Goal: Download file/media

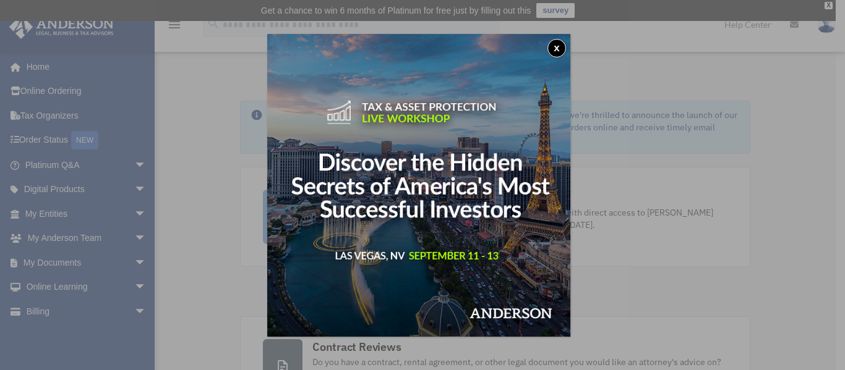
click at [563, 48] on button "x" at bounding box center [556, 48] width 19 height 19
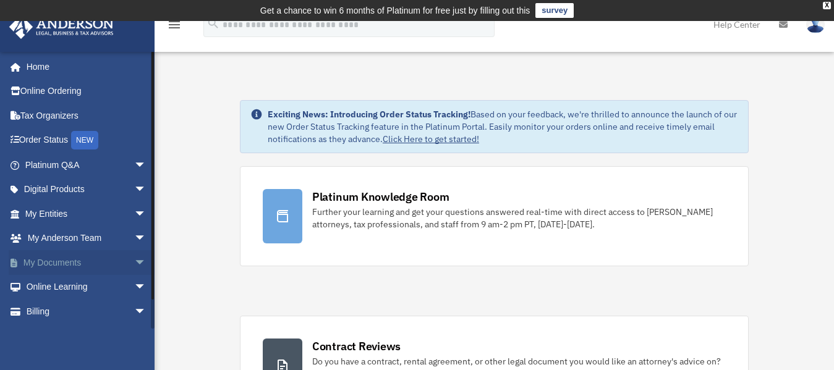
click at [72, 272] on link "My Documents arrow_drop_down" at bounding box center [87, 262] width 156 height 25
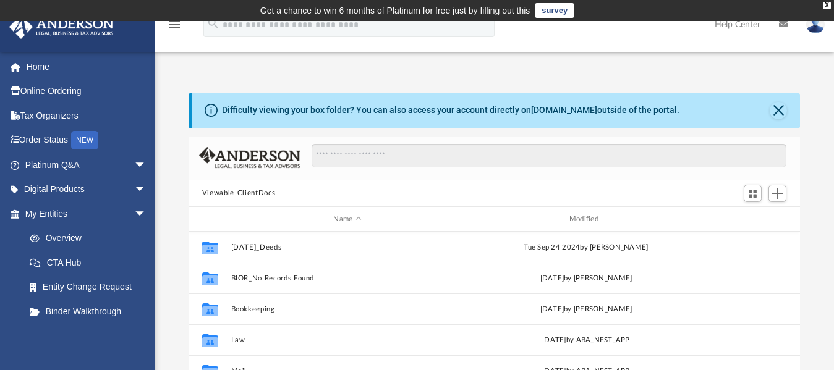
scroll to position [271, 601]
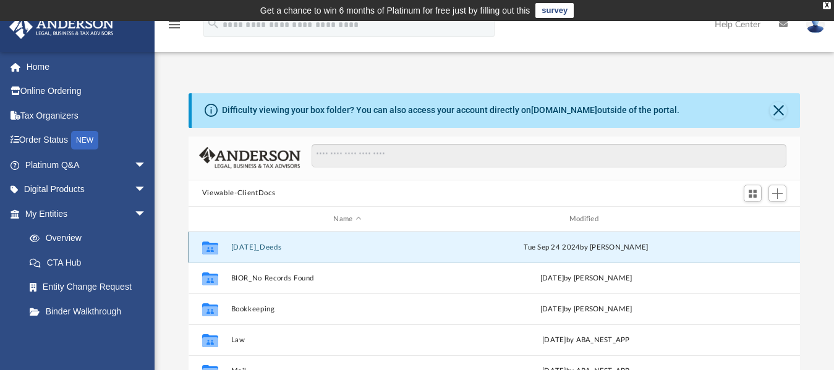
click at [267, 249] on button "[DATE]_Deeds" at bounding box center [347, 248] width 233 height 8
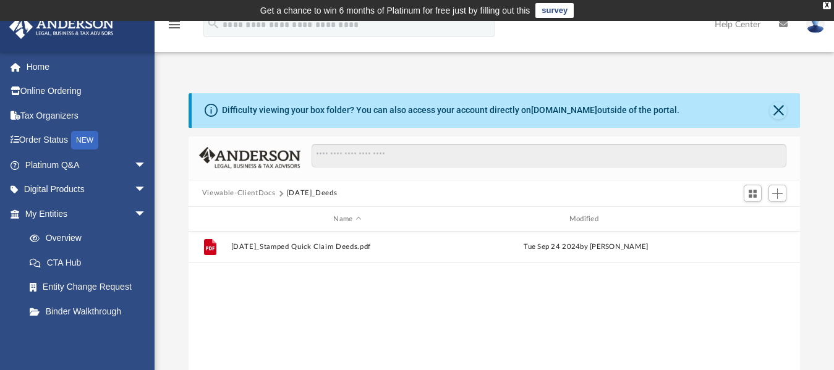
click at [252, 192] on button "Viewable-ClientDocs" at bounding box center [238, 193] width 73 height 11
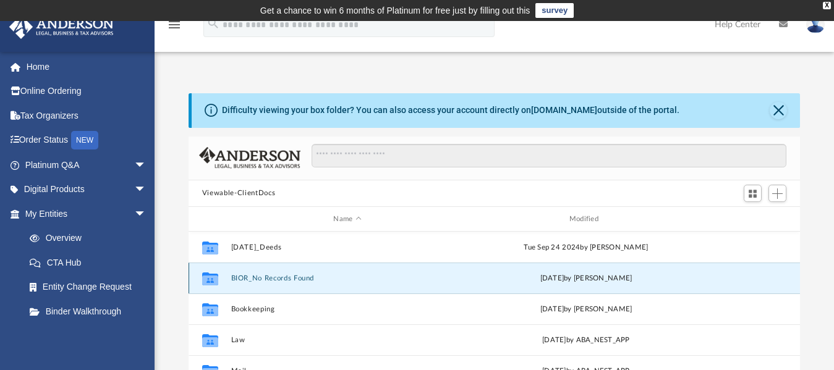
click at [271, 275] on button "BIOR_No Records Found" at bounding box center [347, 279] width 233 height 8
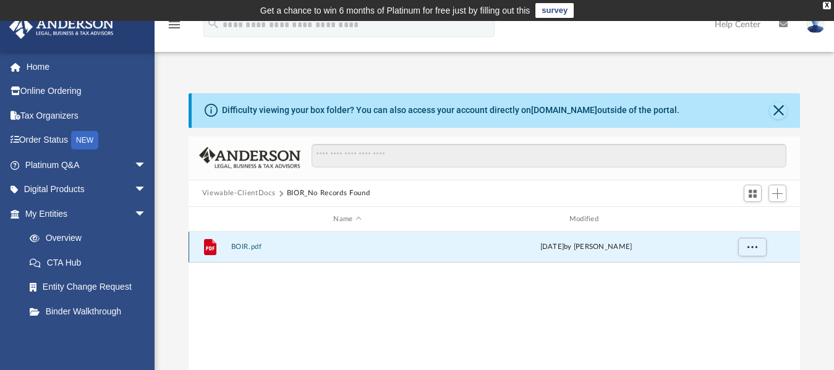
click at [244, 246] on button "BOIR.pdf" at bounding box center [347, 248] width 233 height 8
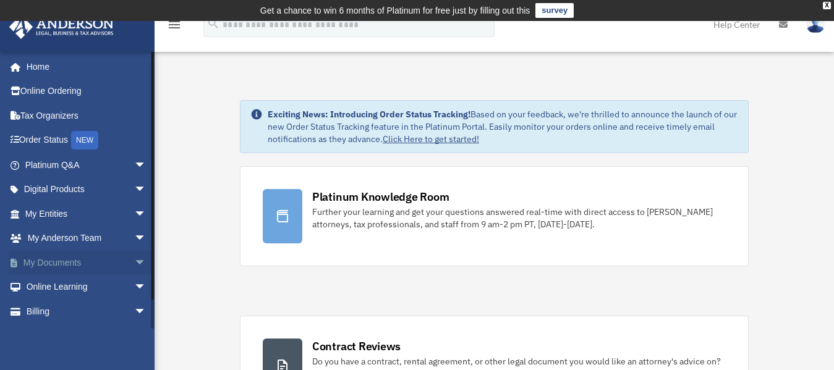
click at [79, 260] on link "My Documents arrow_drop_down" at bounding box center [87, 262] width 156 height 25
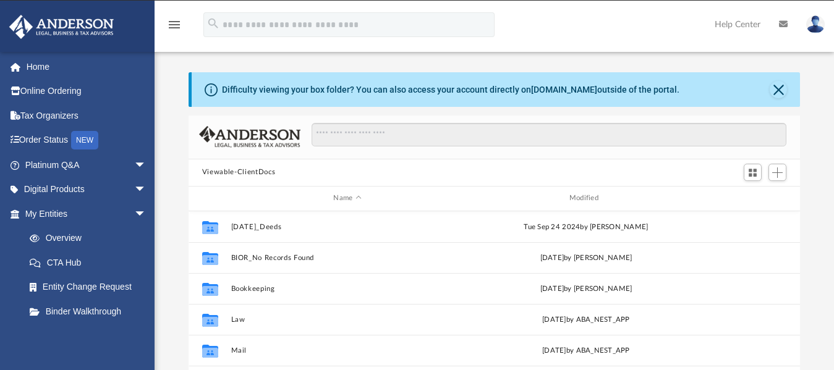
scroll to position [271, 601]
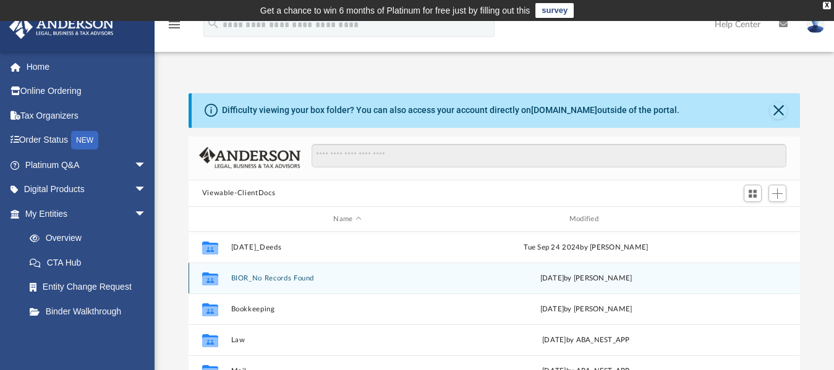
click at [294, 280] on button "BIOR_No Records Found" at bounding box center [347, 279] width 233 height 8
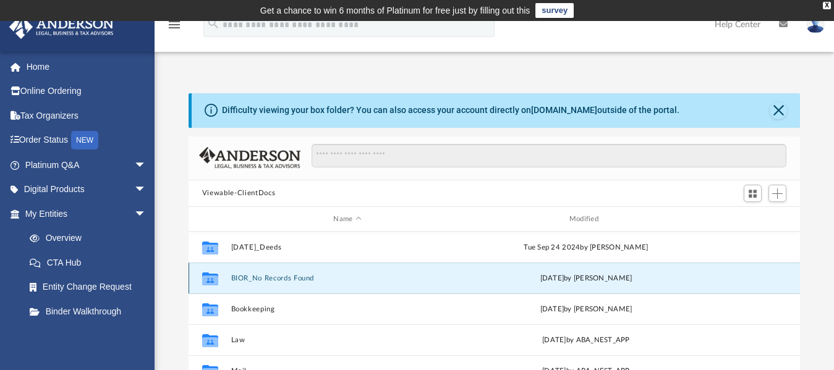
click at [294, 280] on button "BIOR_No Records Found" at bounding box center [347, 279] width 233 height 8
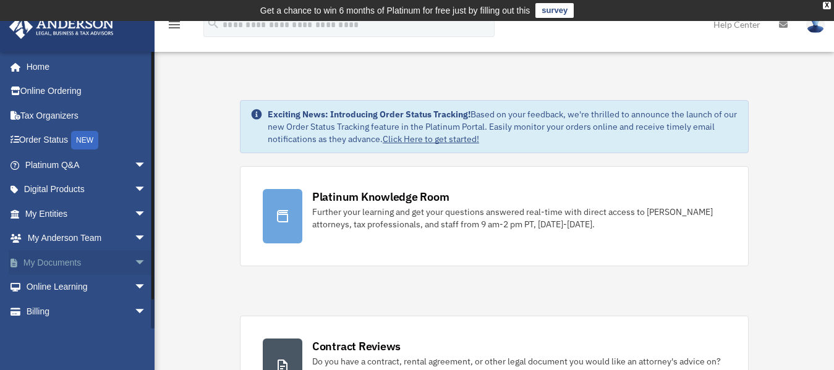
click at [87, 265] on link "My Documents arrow_drop_down" at bounding box center [87, 262] width 156 height 25
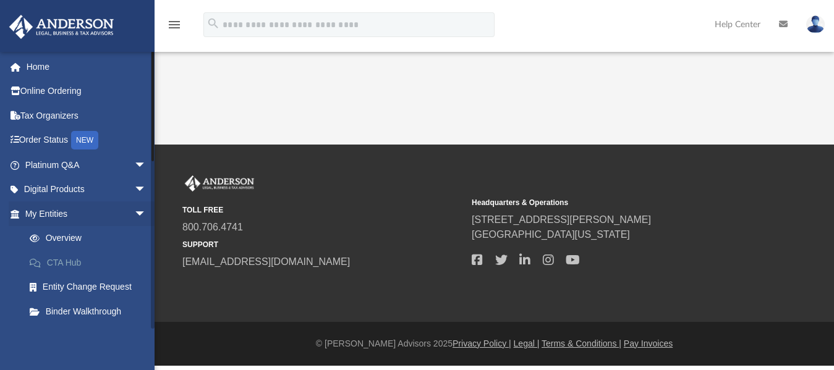
drag, startPoint x: 0, startPoint y: 0, endPoint x: 134, endPoint y: 260, distance: 292.6
click at [134, 260] on div "[EMAIL_ADDRESS][DOMAIN_NAME] Sign Out [EMAIL_ADDRESS][DOMAIN_NAME] Home Online …" at bounding box center [77, 236] width 155 height 370
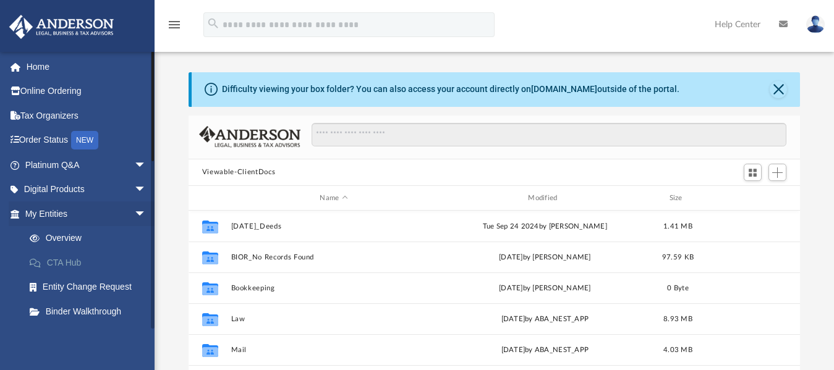
scroll to position [271, 601]
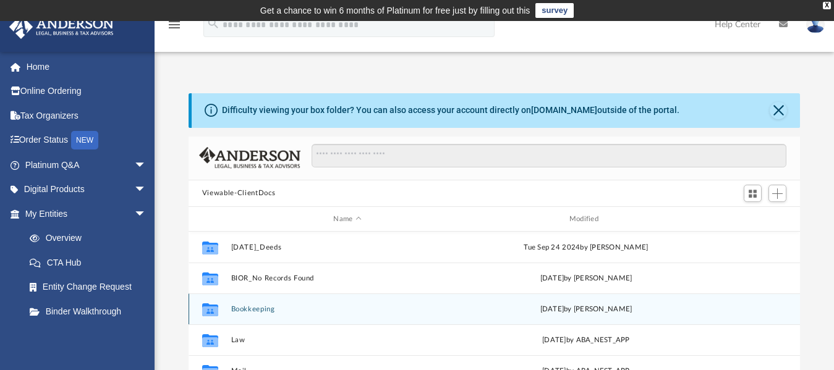
click at [260, 309] on button "Bookkeeping" at bounding box center [347, 309] width 233 height 8
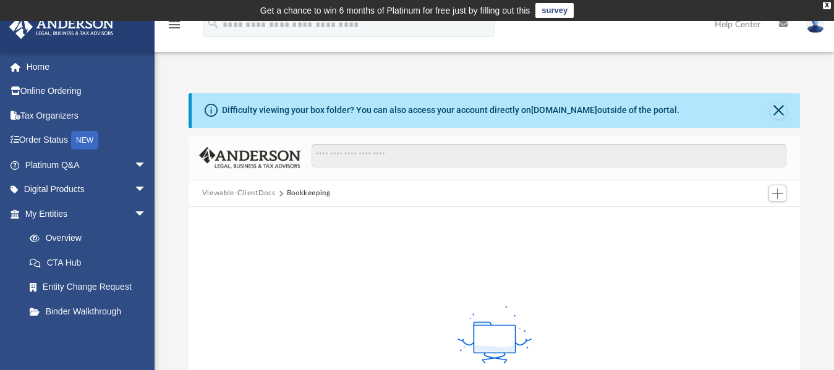
click at [268, 194] on button "Viewable-ClientDocs" at bounding box center [238, 193] width 73 height 11
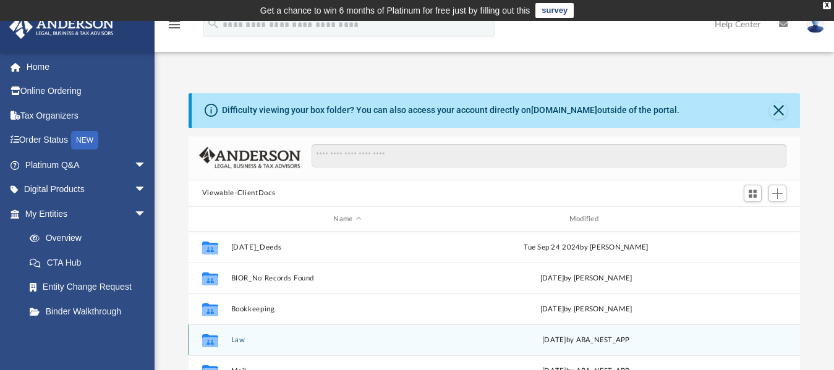
click at [235, 338] on button "Law" at bounding box center [347, 340] width 233 height 8
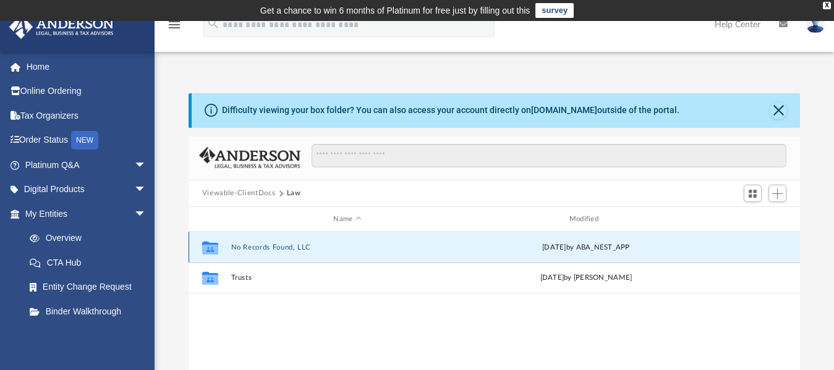
click at [247, 247] on button "No Records Found, LLC" at bounding box center [347, 248] width 233 height 8
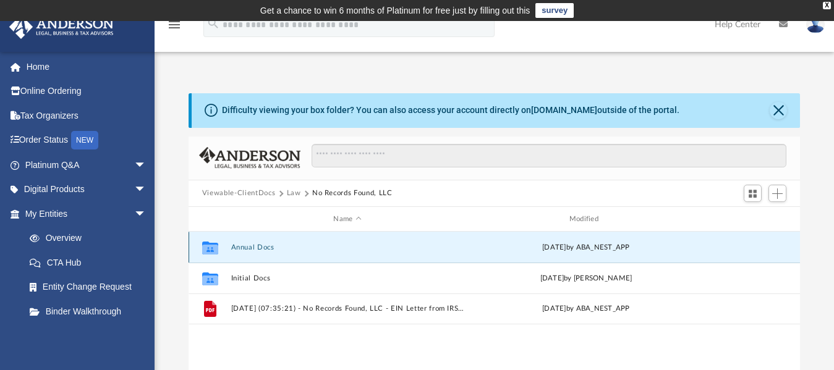
click at [247, 247] on button "Annual Docs" at bounding box center [347, 248] width 233 height 8
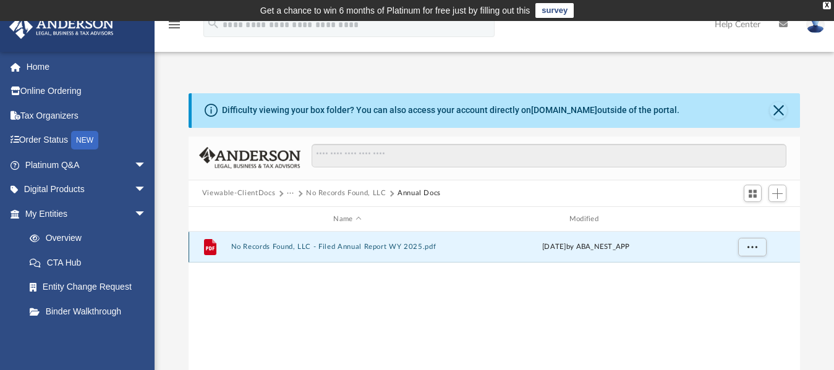
click at [247, 247] on button "No Records Found, LLC - Filed Annual Report WY 2025.pdf" at bounding box center [347, 248] width 233 height 8
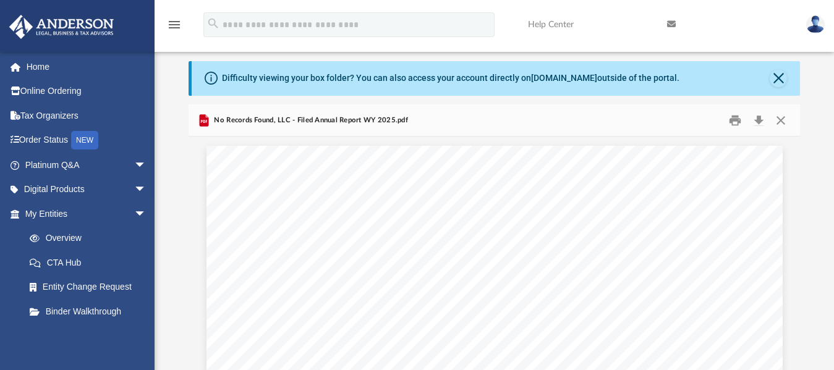
scroll to position [38, 0]
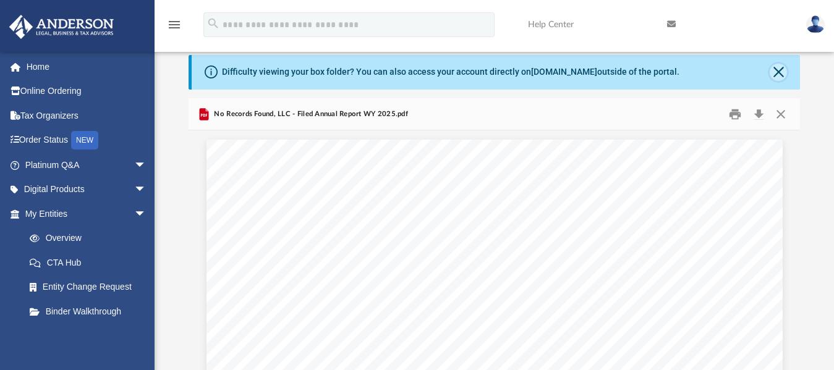
click at [779, 73] on button "Close" at bounding box center [778, 72] width 17 height 17
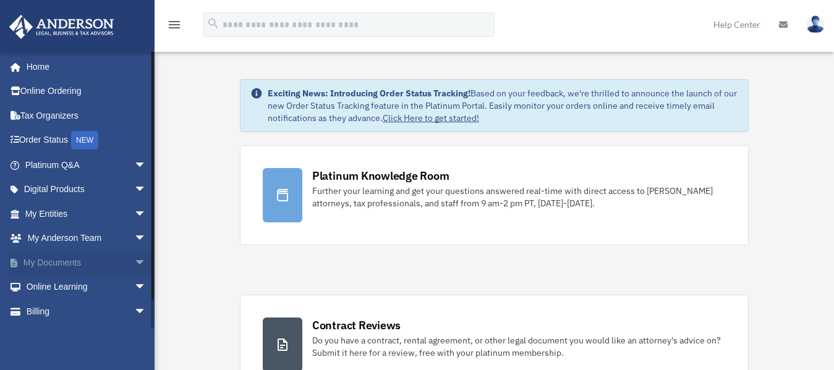
click at [75, 265] on link "My Documents arrow_drop_down" at bounding box center [87, 262] width 156 height 25
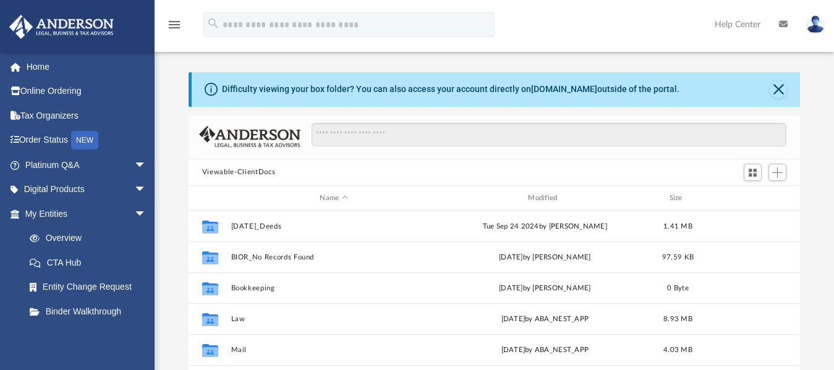
scroll to position [271, 601]
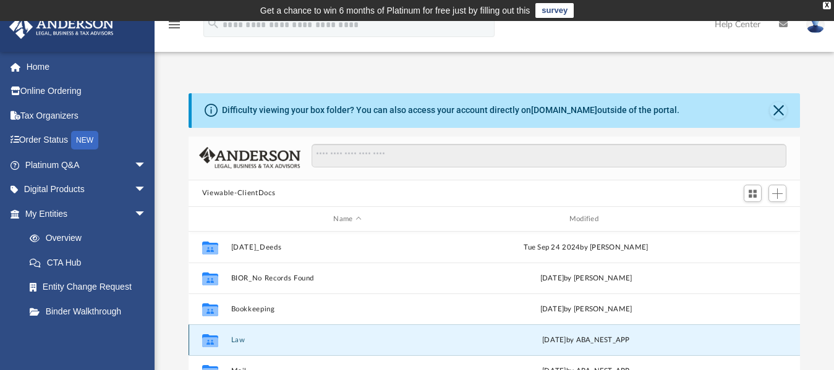
drag, startPoint x: 244, startPoint y: 334, endPoint x: 236, endPoint y: 340, distance: 10.6
click at [236, 340] on button "Law" at bounding box center [347, 340] width 233 height 8
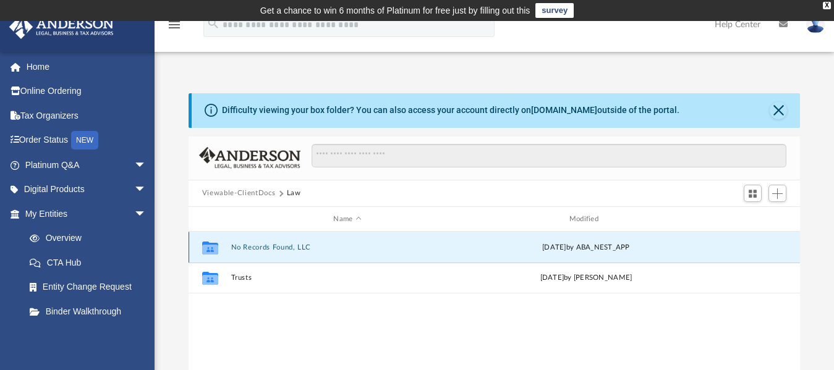
click at [256, 247] on button "No Records Found, LLC" at bounding box center [347, 248] width 233 height 8
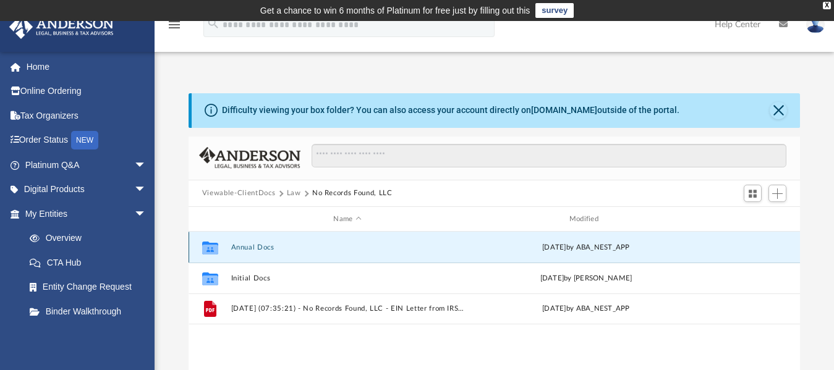
click at [244, 247] on button "Annual Docs" at bounding box center [347, 248] width 233 height 8
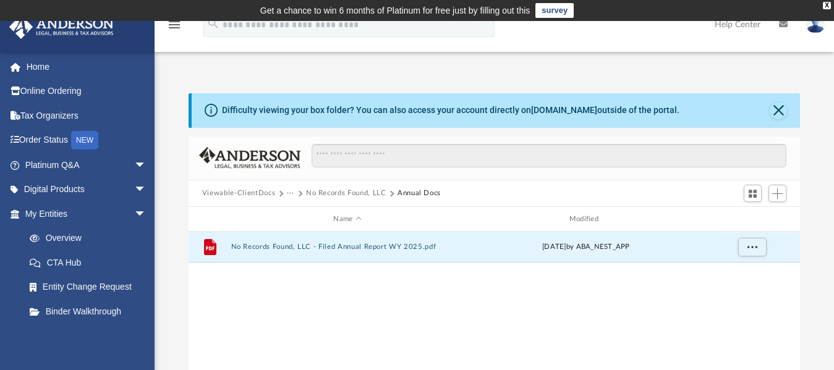
drag, startPoint x: 270, startPoint y: 249, endPoint x: -883, endPoint y: 95, distance: 1163.5
click at [0, 95] on html "X Get a chance to win 6 months of Platinum for free just by filling out this su…" at bounding box center [417, 371] width 834 height 743
click at [753, 246] on span "More options" at bounding box center [753, 247] width 10 height 7
click at [735, 297] on li "Download" at bounding box center [741, 292] width 36 height 13
click at [405, 192] on button "Annual Docs" at bounding box center [419, 193] width 43 height 11
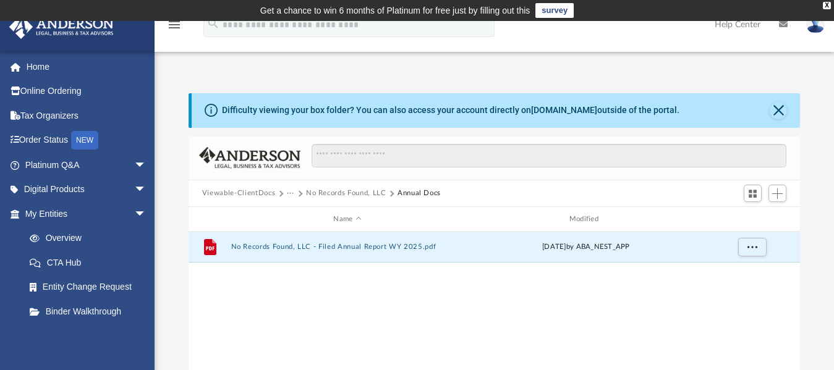
click at [375, 193] on button "No Records Found, LLC" at bounding box center [346, 193] width 80 height 11
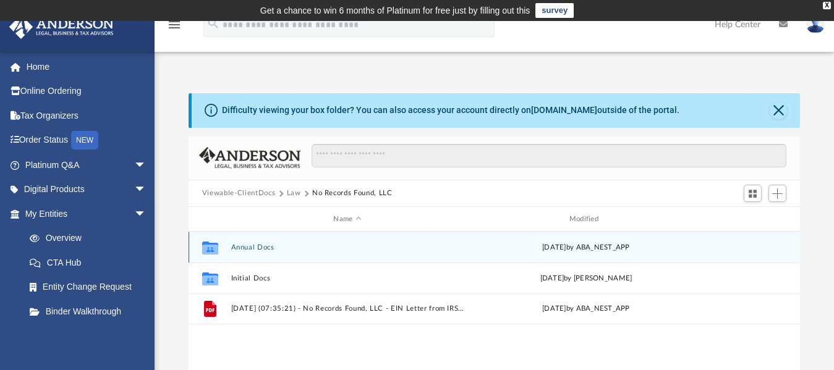
click at [319, 249] on button "Annual Docs" at bounding box center [347, 248] width 233 height 8
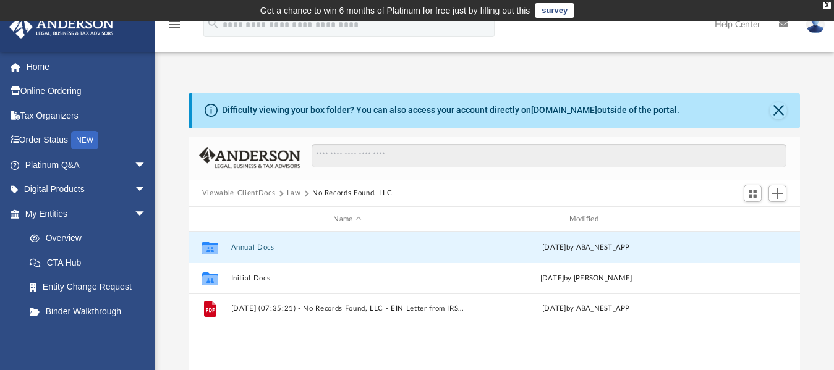
click at [319, 249] on button "Annual Docs" at bounding box center [347, 248] width 233 height 8
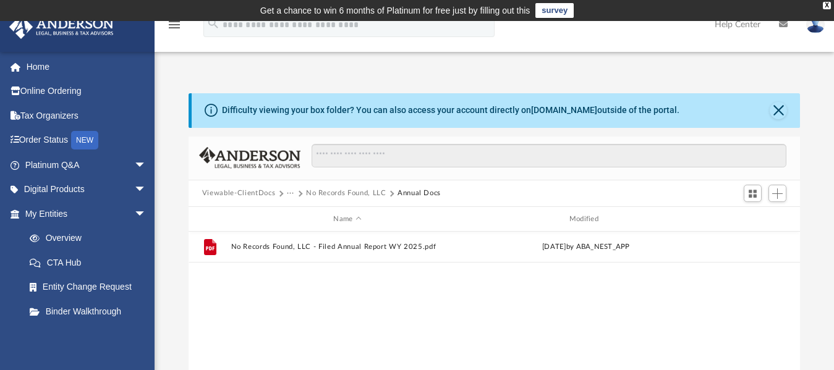
click at [342, 194] on button "No Records Found, LLC" at bounding box center [346, 193] width 80 height 11
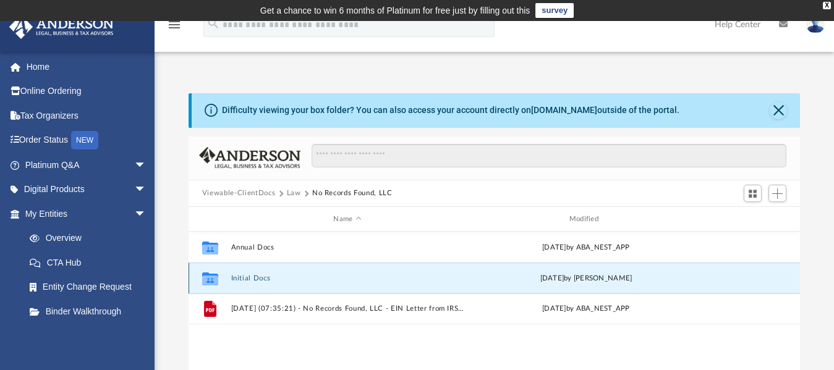
click at [242, 278] on button "Initial Docs" at bounding box center [347, 279] width 233 height 8
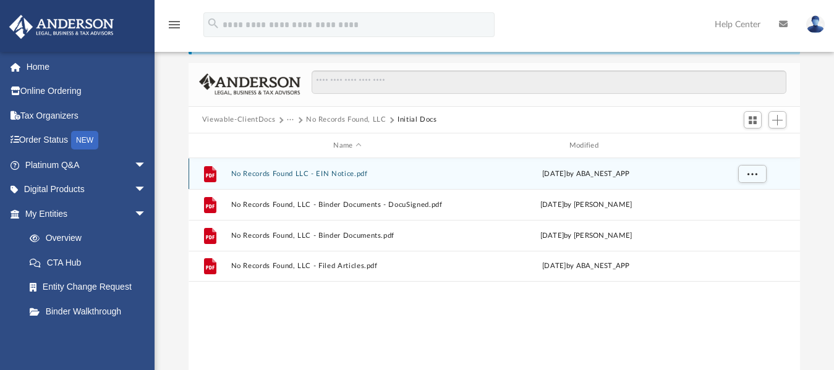
scroll to position [76, 0]
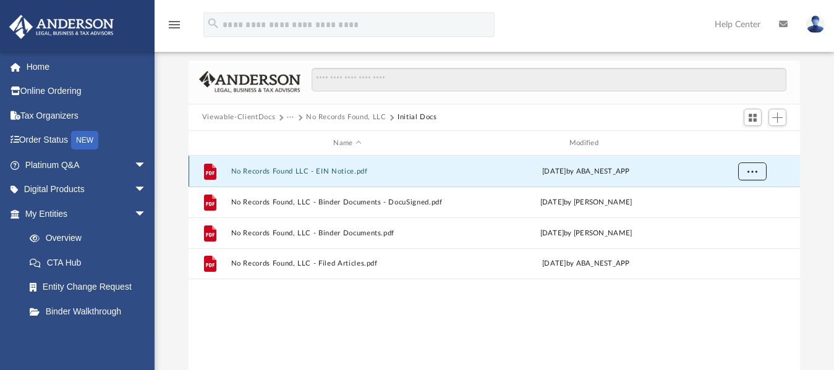
click at [761, 175] on button "More options" at bounding box center [752, 172] width 28 height 19
click at [733, 216] on li "Download" at bounding box center [741, 216] width 36 height 13
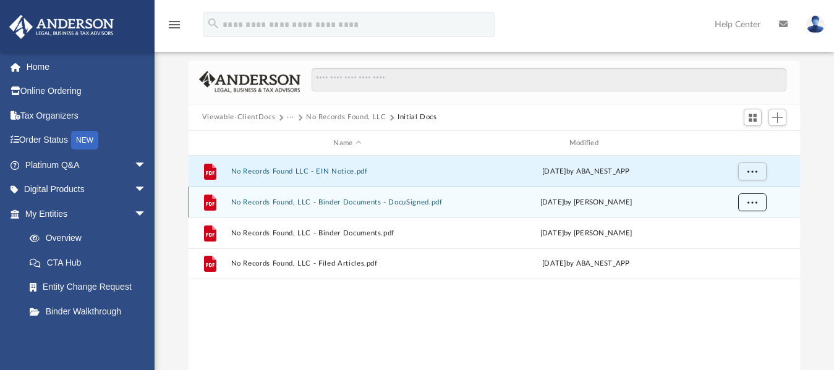
click at [751, 203] on span "More options" at bounding box center [753, 202] width 10 height 7
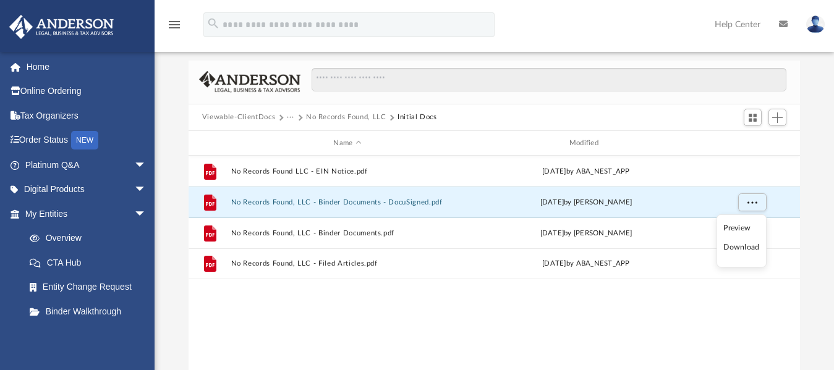
click at [738, 248] on li "Download" at bounding box center [741, 247] width 36 height 13
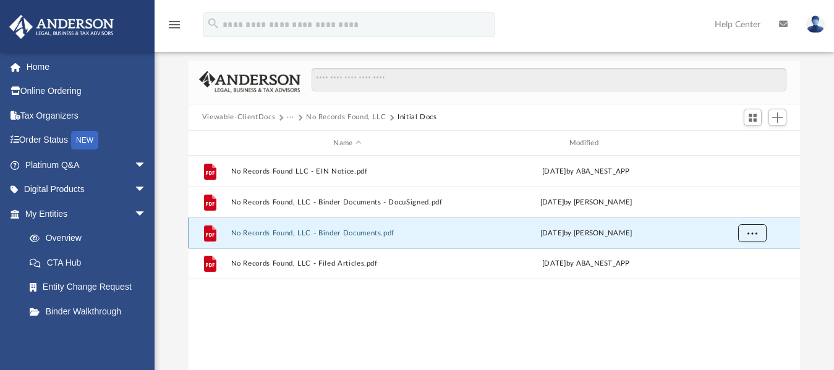
click at [748, 233] on span "More options" at bounding box center [753, 233] width 10 height 7
click at [738, 281] on li "Download" at bounding box center [741, 278] width 36 height 13
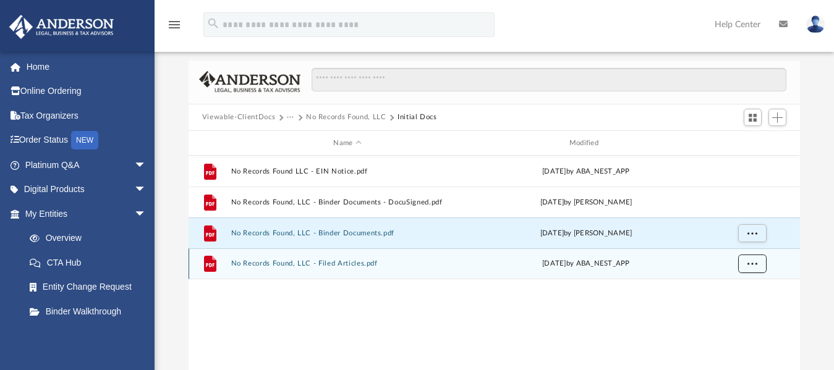
click at [753, 264] on span "More options" at bounding box center [753, 263] width 10 height 7
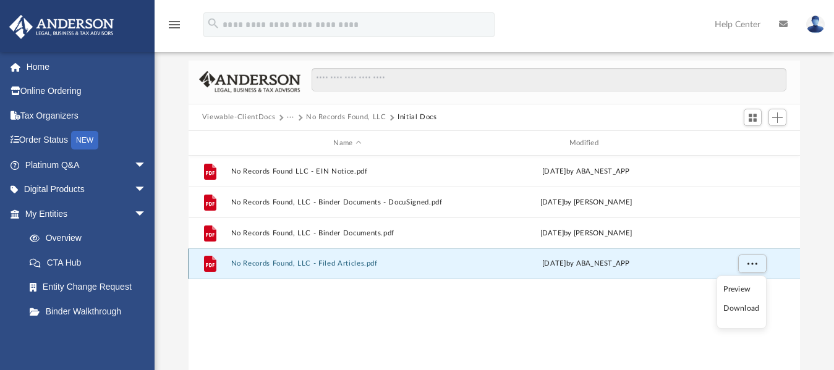
click at [676, 273] on div "File No Records Found, LLC - Filed Articles.pdf [DATE] by ABA_NEST_APP" at bounding box center [495, 264] width 612 height 31
click at [756, 264] on span "More options" at bounding box center [753, 263] width 10 height 7
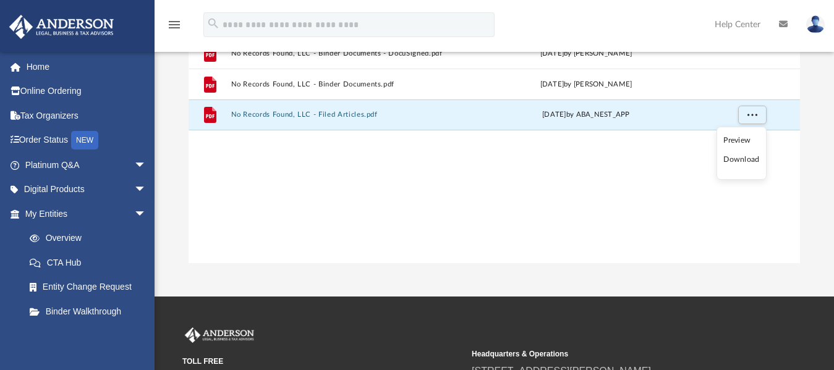
scroll to position [226, 0]
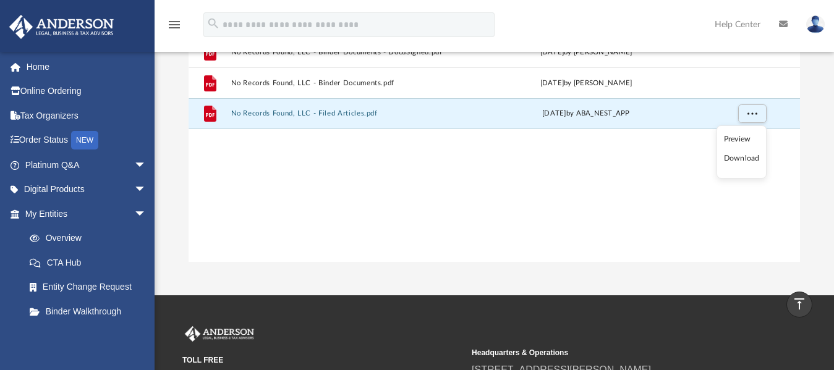
click at [740, 161] on li "Download" at bounding box center [742, 158] width 36 height 13
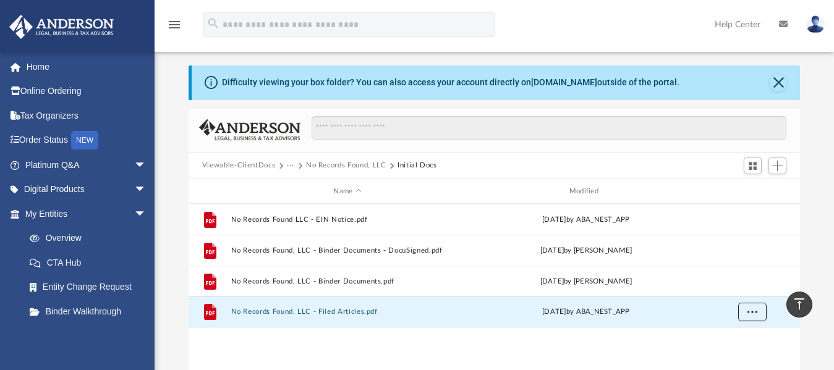
scroll to position [0, 0]
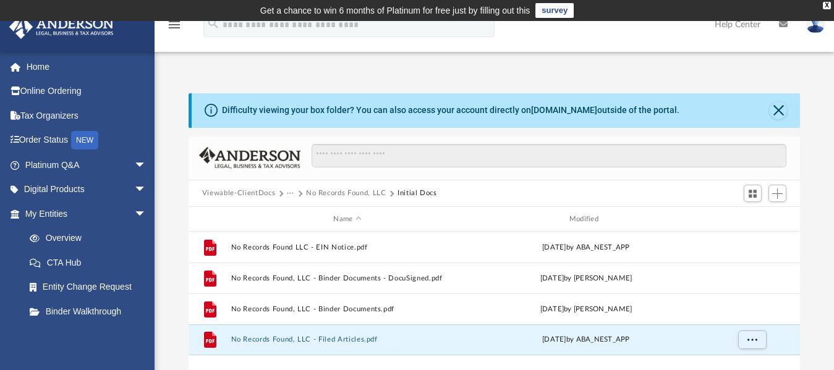
click at [348, 195] on button "No Records Found, LLC" at bounding box center [346, 193] width 80 height 11
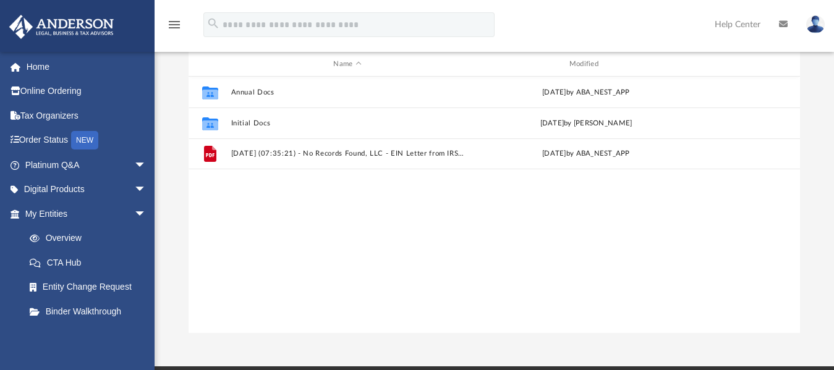
scroll to position [163, 0]
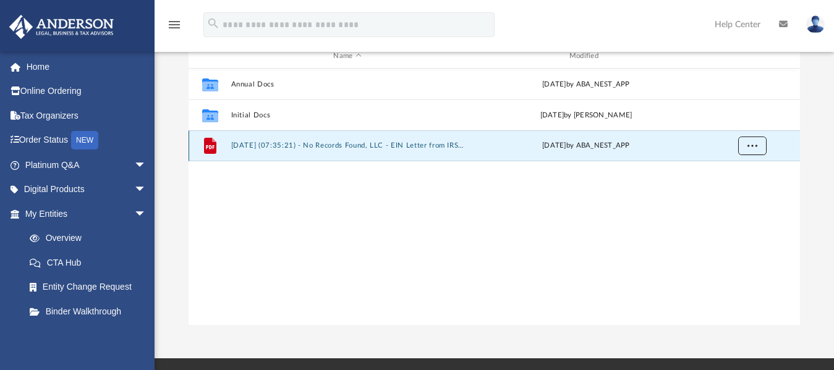
click at [753, 143] on span "More options" at bounding box center [753, 145] width 10 height 7
click at [735, 194] on li "Download" at bounding box center [741, 190] width 36 height 13
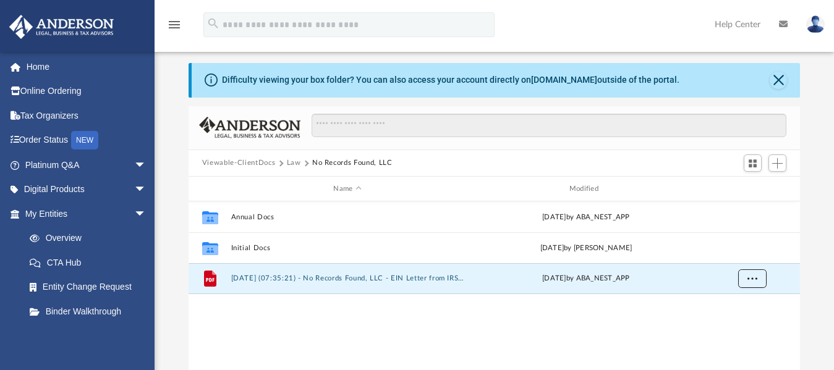
scroll to position [22, 0]
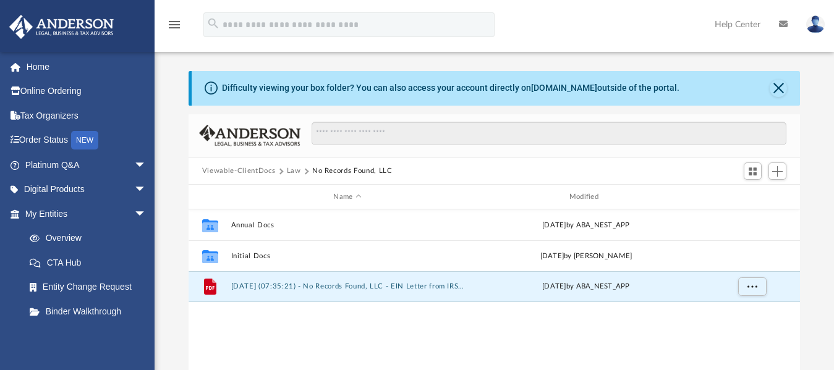
click at [329, 171] on button "No Records Found, LLC" at bounding box center [352, 171] width 80 height 11
click at [299, 171] on button "Law" at bounding box center [294, 171] width 14 height 11
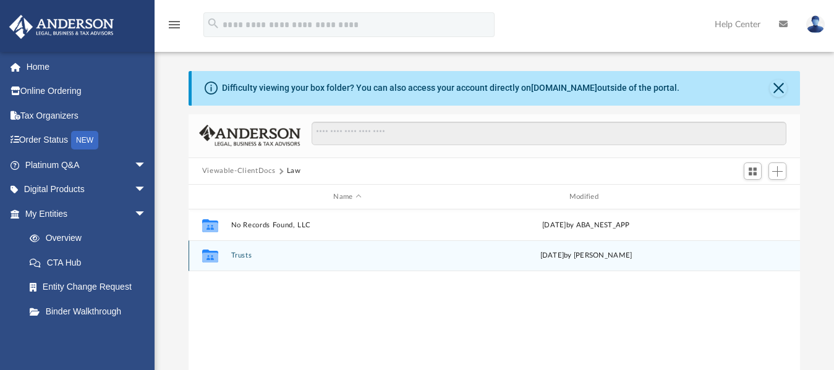
click at [281, 254] on button "Trusts" at bounding box center [347, 256] width 233 height 8
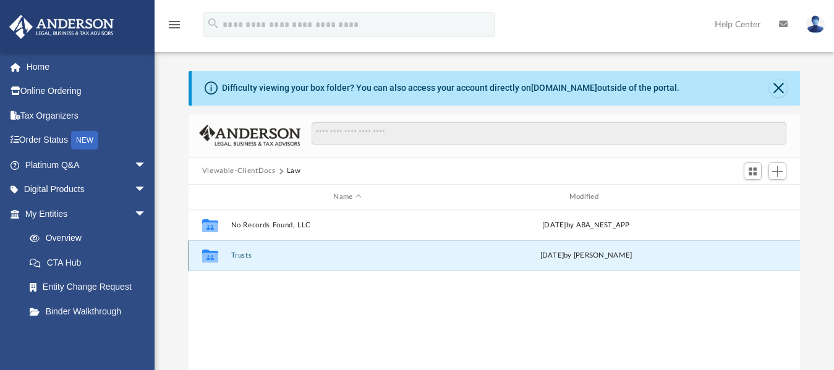
click at [281, 254] on button "Trusts" at bounding box center [347, 256] width 233 height 8
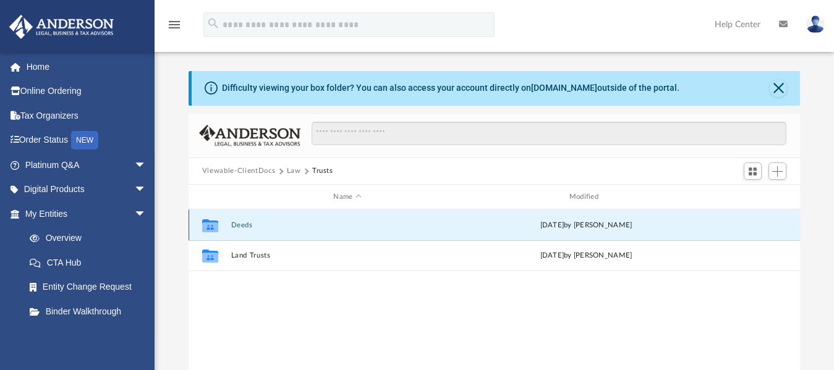
click at [245, 228] on button "Deeds" at bounding box center [347, 225] width 233 height 8
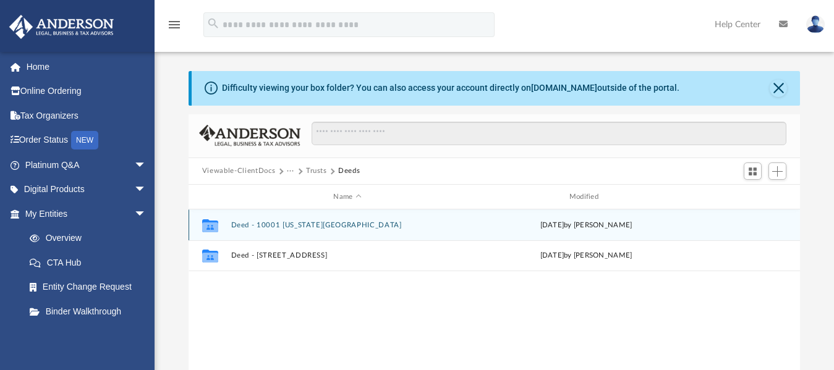
click at [245, 228] on button "Deed - 10001 [US_STATE][GEOGRAPHIC_DATA]" at bounding box center [347, 225] width 233 height 8
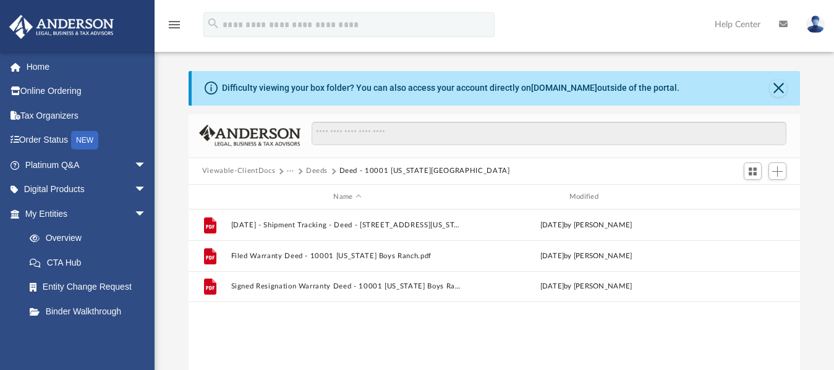
click at [356, 171] on button "Deed - 10001 [US_STATE][GEOGRAPHIC_DATA]" at bounding box center [424, 171] width 171 height 11
click at [304, 169] on span "···" at bounding box center [296, 171] width 19 height 11
click at [365, 171] on button "Deed - 10001 [US_STATE][GEOGRAPHIC_DATA]" at bounding box center [424, 171] width 171 height 11
click at [318, 171] on button "Deeds" at bounding box center [317, 171] width 22 height 11
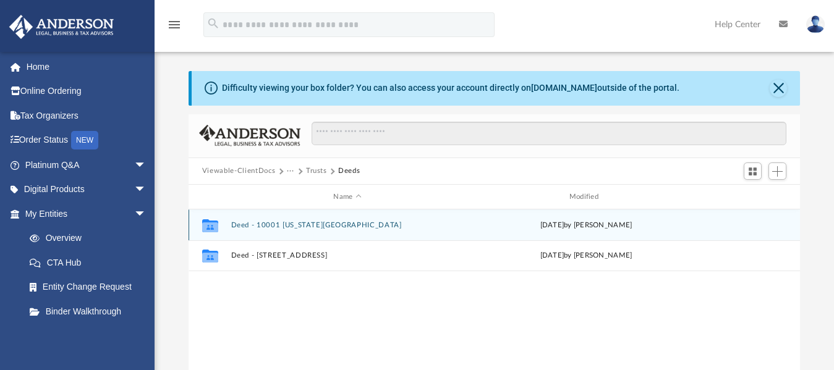
click at [301, 228] on button "Deed - 10001 [US_STATE][GEOGRAPHIC_DATA]" at bounding box center [347, 225] width 233 height 8
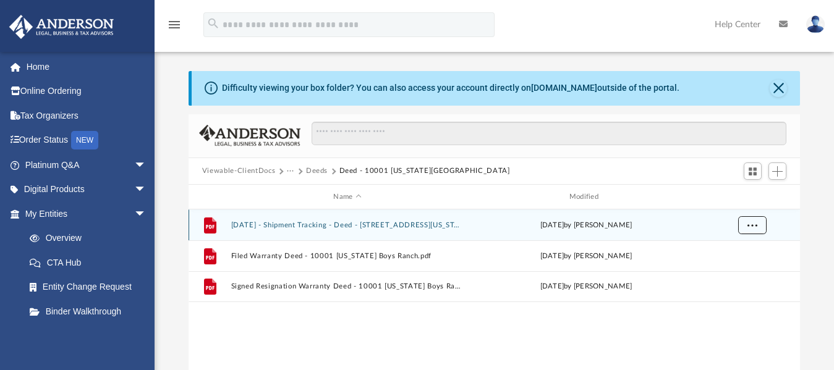
click at [753, 221] on button "More options" at bounding box center [752, 225] width 28 height 19
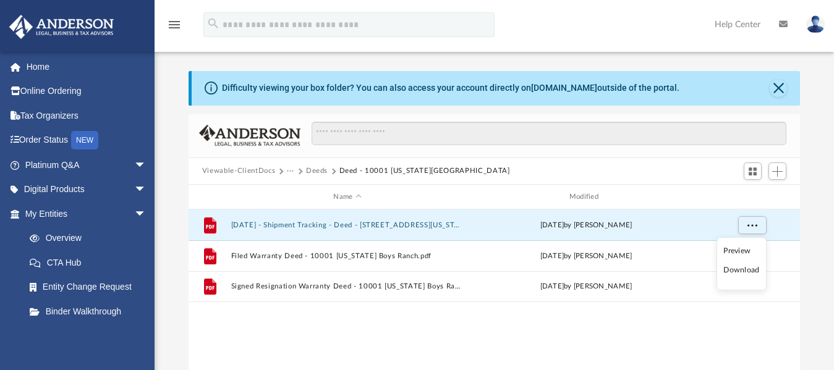
click at [732, 275] on li "Download" at bounding box center [741, 270] width 36 height 13
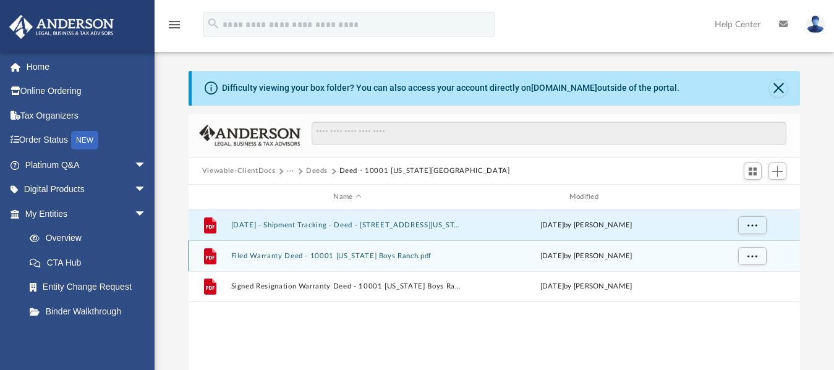
click at [500, 253] on div "[DATE] by [PERSON_NAME]" at bounding box center [585, 256] width 233 height 11
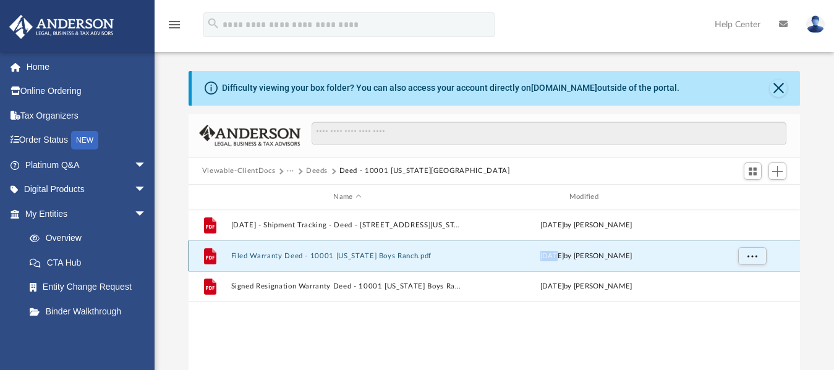
drag, startPoint x: 500, startPoint y: 253, endPoint x: 535, endPoint y: 256, distance: 34.8
click at [500, 253] on div "[DATE] by [PERSON_NAME]" at bounding box center [585, 256] width 233 height 11
click at [753, 254] on span "More options" at bounding box center [753, 256] width 10 height 7
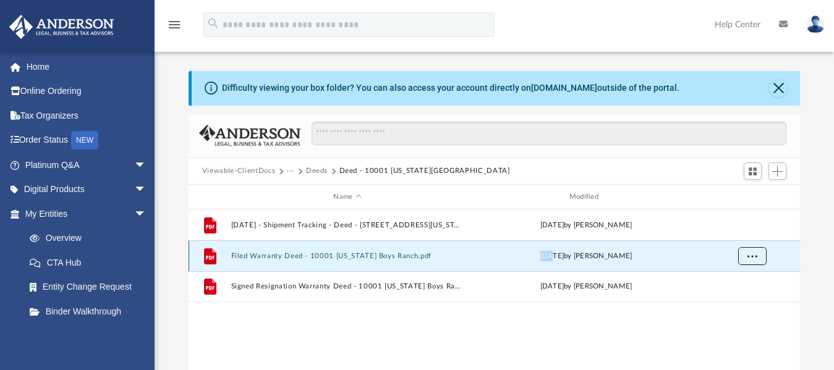
click at [753, 254] on span "More options" at bounding box center [753, 256] width 10 height 7
click at [740, 302] on li "Download" at bounding box center [741, 301] width 36 height 13
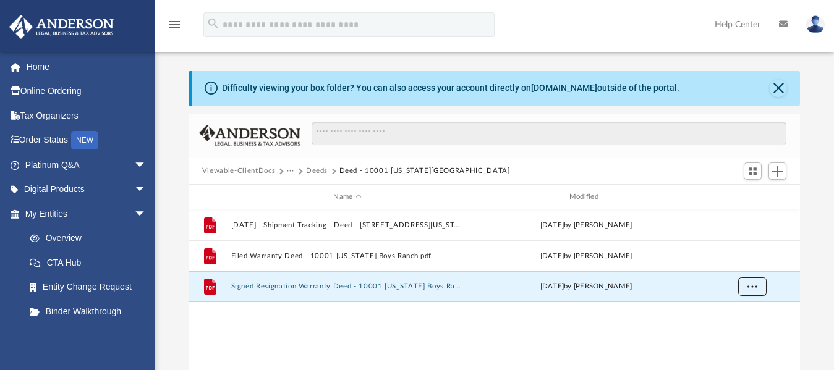
click at [752, 291] on button "More options" at bounding box center [752, 287] width 28 height 19
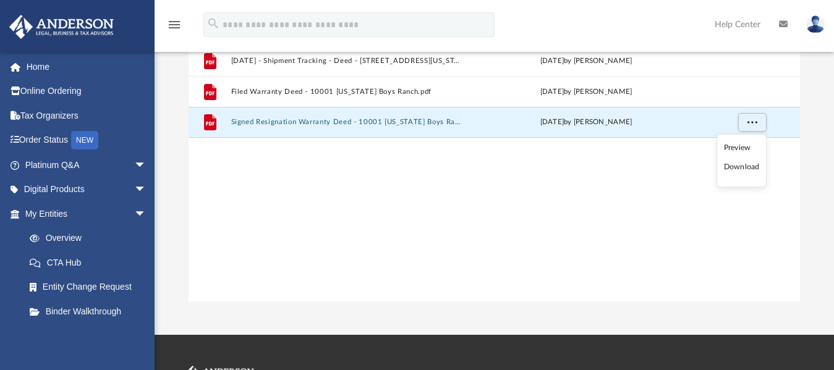
scroll to position [207, 0]
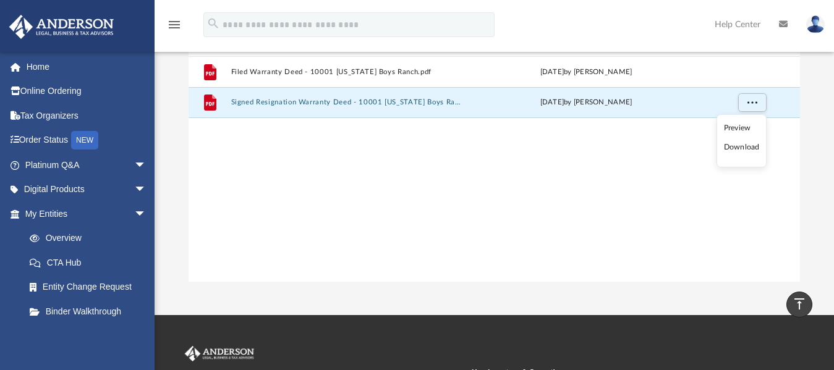
click at [734, 147] on li "Download" at bounding box center [742, 147] width 36 height 13
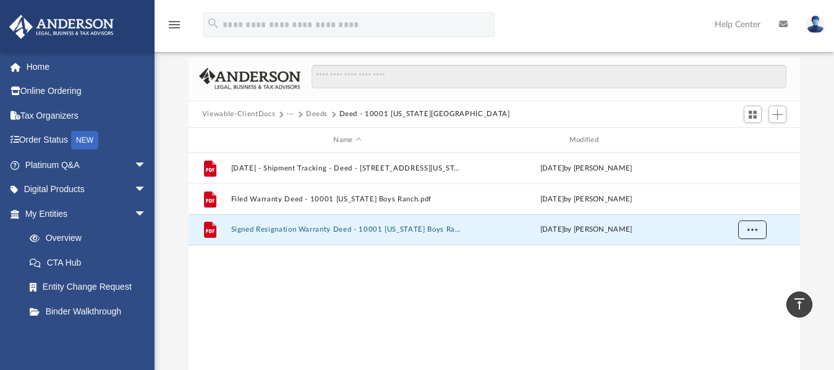
scroll to position [53, 0]
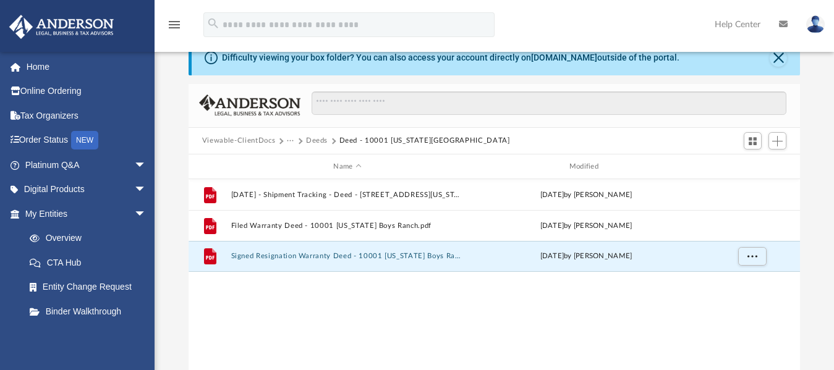
click at [318, 139] on button "Deeds" at bounding box center [317, 140] width 22 height 11
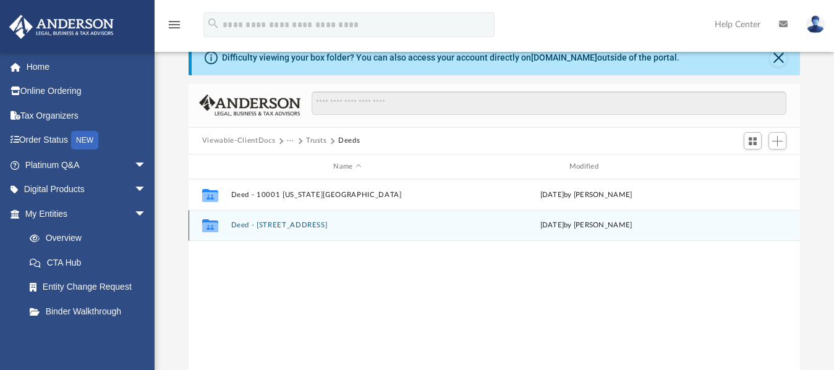
click at [339, 223] on button "Deed - [STREET_ADDRESS]" at bounding box center [347, 226] width 233 height 8
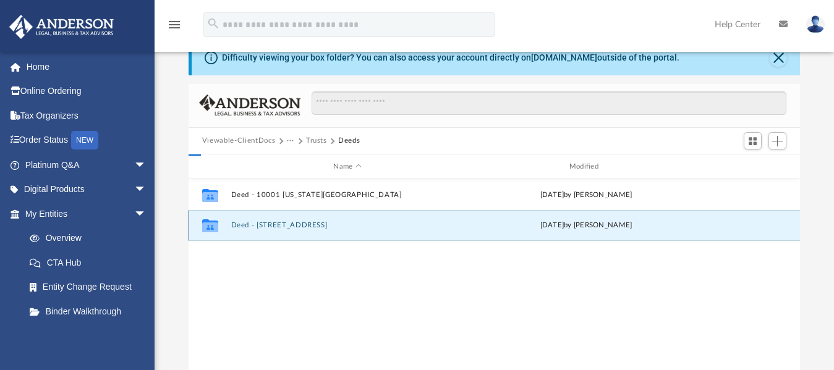
click at [339, 223] on button "Deed - [STREET_ADDRESS]" at bounding box center [347, 226] width 233 height 8
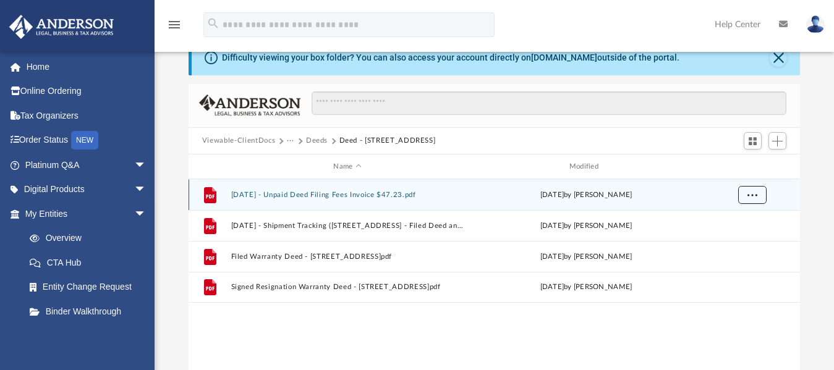
click at [754, 192] on span "More options" at bounding box center [753, 195] width 10 height 7
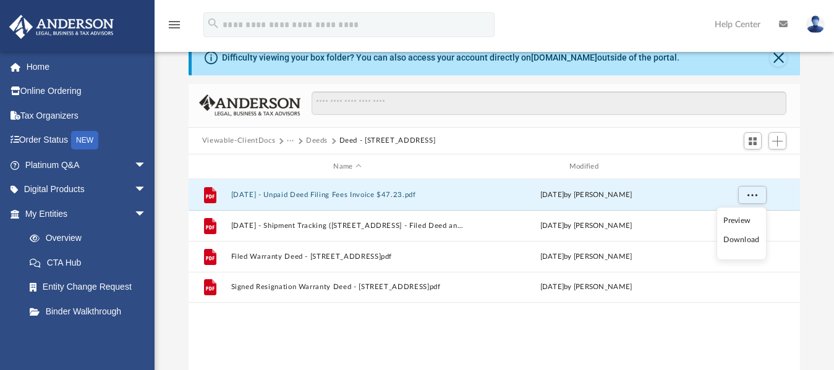
click at [732, 243] on li "Download" at bounding box center [741, 240] width 36 height 13
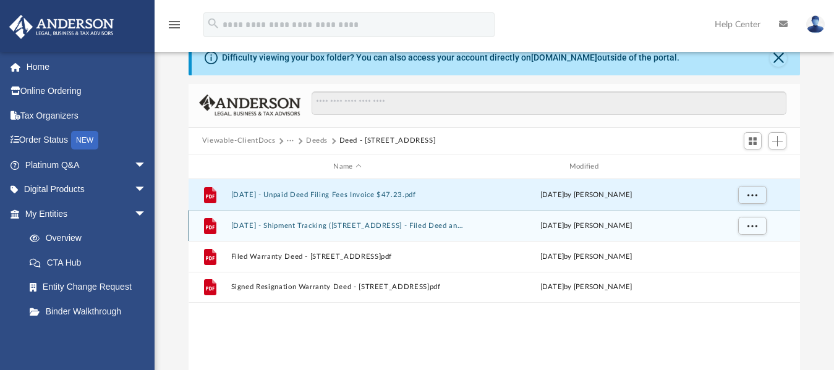
click at [505, 226] on div "[DATE] by [PERSON_NAME]" at bounding box center [585, 226] width 233 height 11
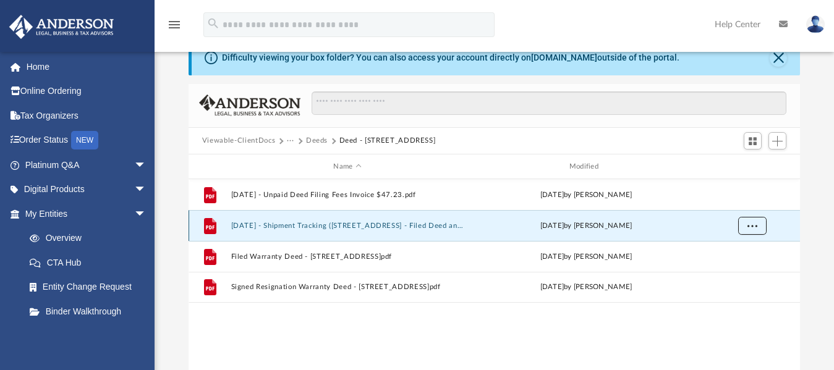
click at [740, 224] on button "More options" at bounding box center [752, 226] width 28 height 19
click at [728, 269] on li "Download" at bounding box center [741, 271] width 36 height 13
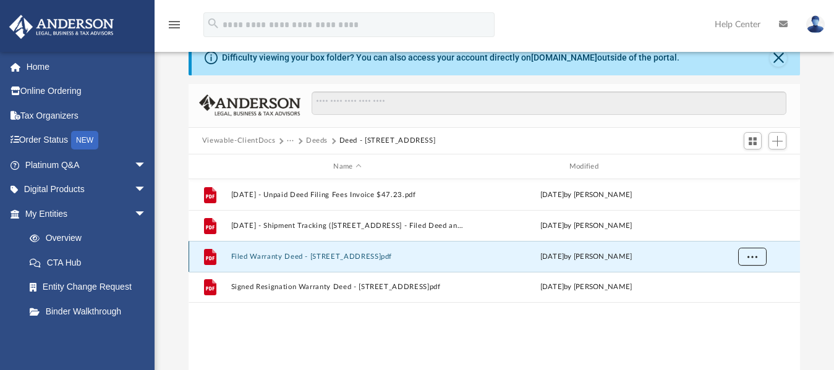
click at [751, 258] on span "More options" at bounding box center [753, 257] width 10 height 7
click at [738, 302] on li "Download" at bounding box center [741, 302] width 36 height 13
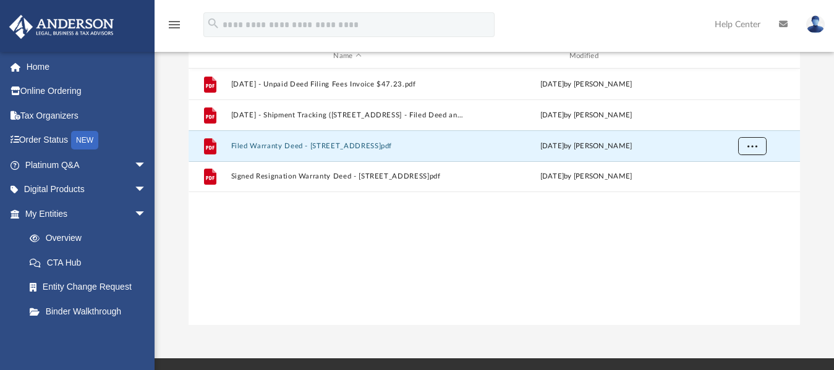
scroll to position [173, 0]
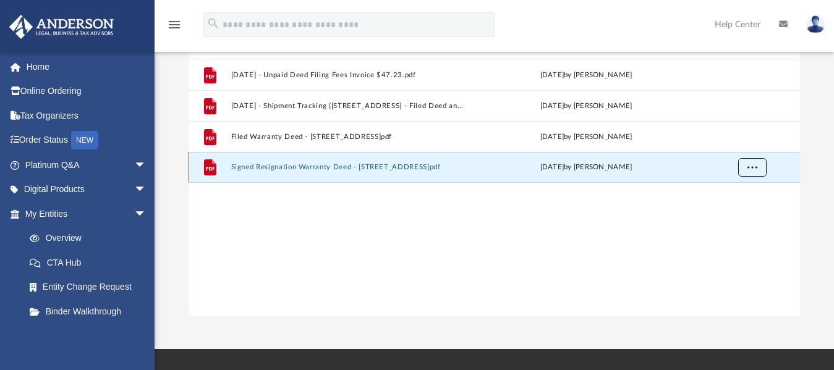
click at [749, 167] on span "More options" at bounding box center [753, 167] width 10 height 7
click at [736, 215] on li "Download" at bounding box center [741, 212] width 36 height 13
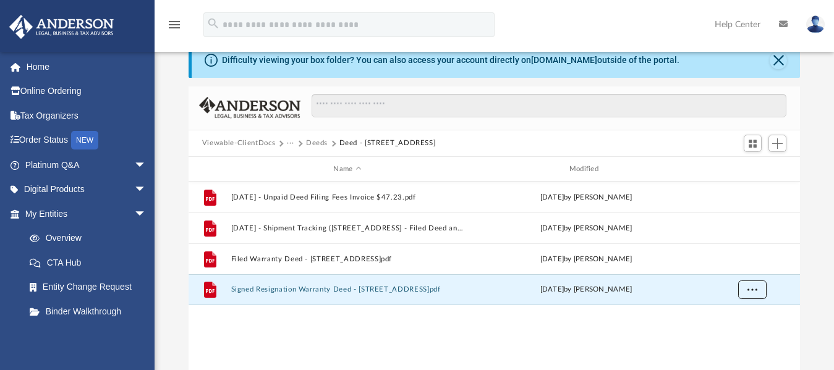
scroll to position [0, 0]
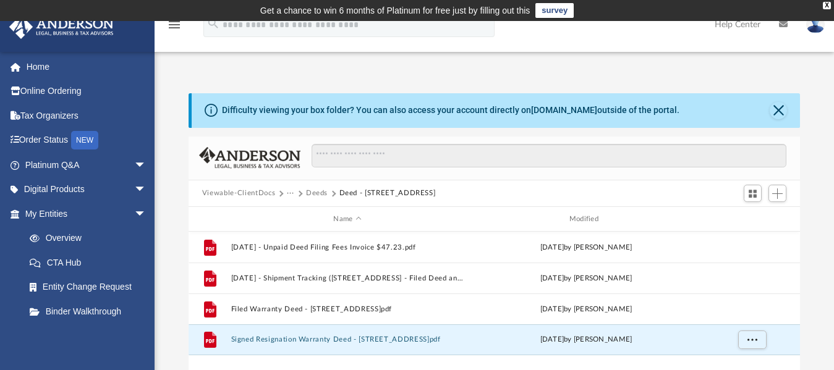
click at [318, 194] on button "Deeds" at bounding box center [317, 193] width 22 height 11
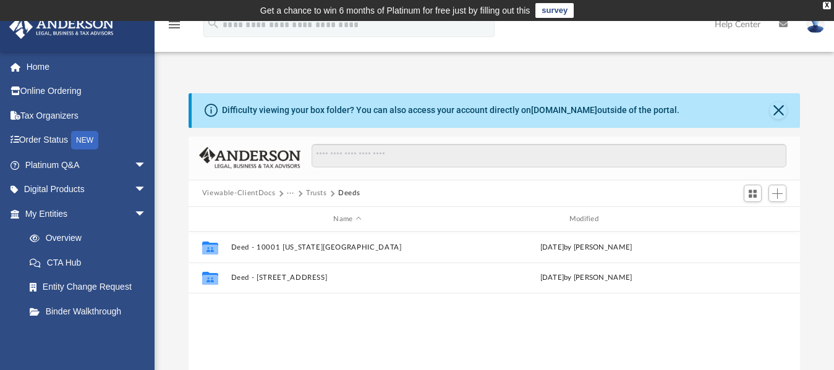
click at [319, 194] on button "Trusts" at bounding box center [316, 193] width 21 height 11
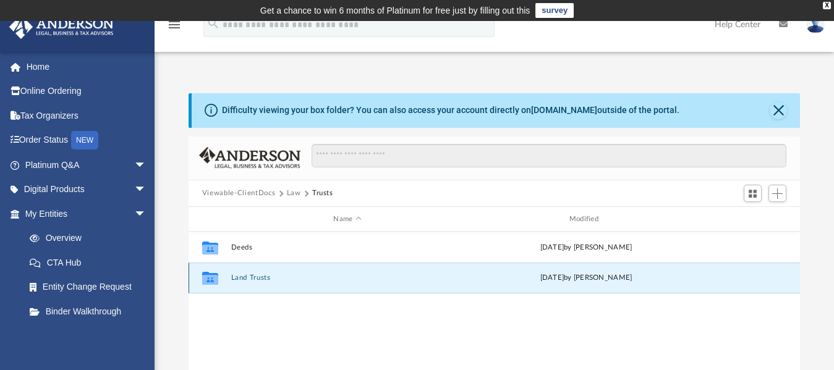
click at [248, 280] on button "Land Trusts" at bounding box center [347, 279] width 233 height 8
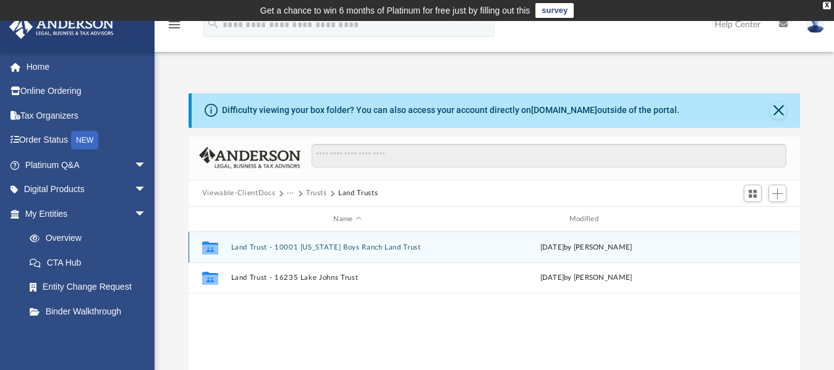
click at [366, 241] on div "Collaborated Folder Land Trust - 10001 [US_STATE] Boys Ranch Land Trust [DATE] …" at bounding box center [495, 247] width 612 height 31
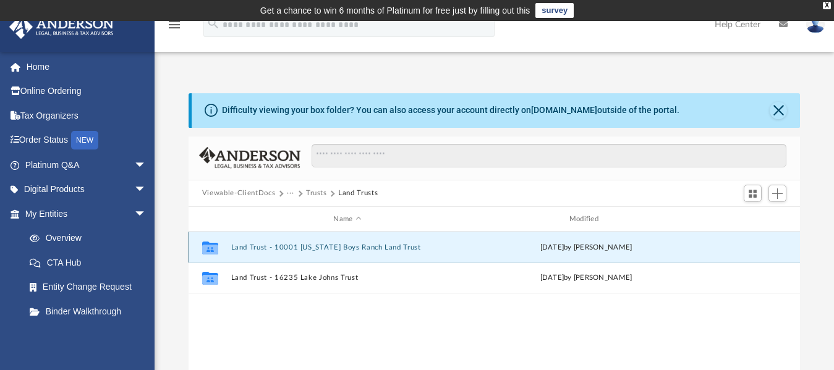
click at [365, 247] on button "Land Trust - 10001 [US_STATE] Boys Ranch Land Trust" at bounding box center [347, 248] width 233 height 8
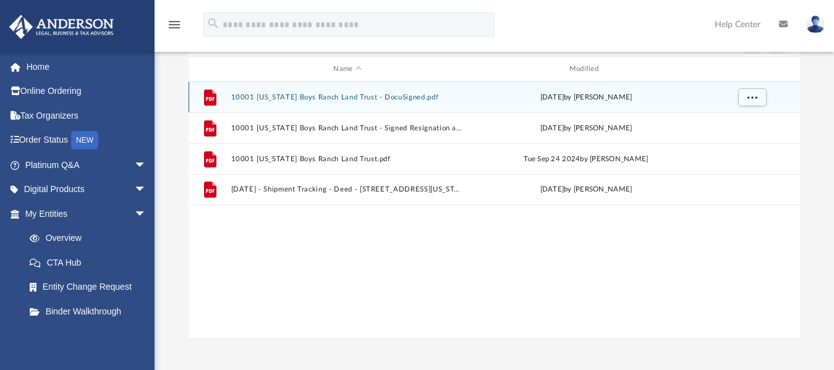
scroll to position [155, 0]
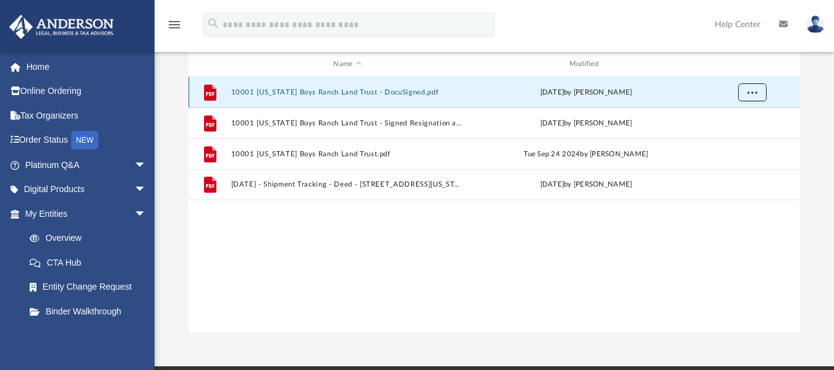
click at [753, 93] on span "More options" at bounding box center [753, 92] width 10 height 7
click at [738, 142] on li "Download" at bounding box center [741, 137] width 36 height 13
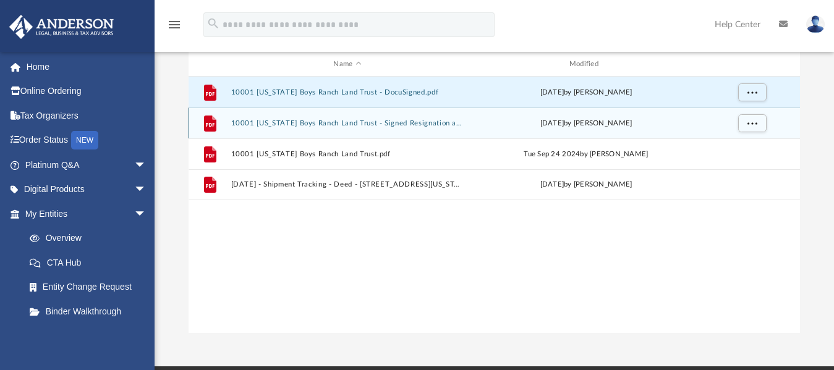
click at [564, 130] on div "File 10001 [US_STATE] Boys Ranch Land Trust - Signed Resignation and Acceptance…" at bounding box center [495, 123] width 612 height 31
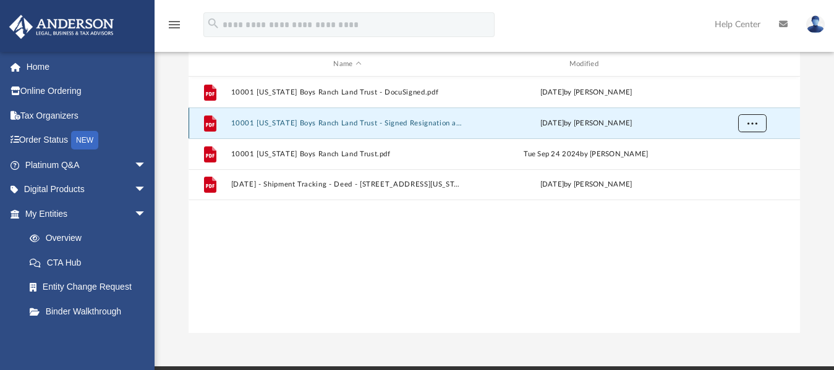
click at [749, 124] on span "More options" at bounding box center [753, 123] width 10 height 7
click at [735, 169] on li "Download" at bounding box center [741, 168] width 36 height 13
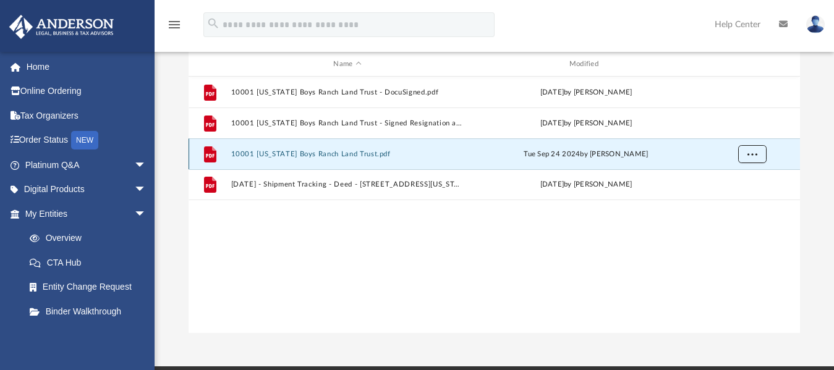
click at [744, 154] on button "More options" at bounding box center [752, 154] width 28 height 19
click at [738, 195] on li "Download" at bounding box center [741, 199] width 36 height 13
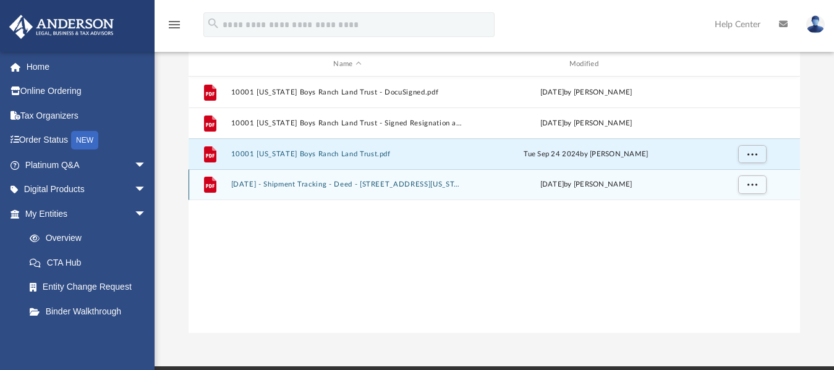
click at [552, 186] on div "[DATE] by [PERSON_NAME]" at bounding box center [585, 185] width 233 height 11
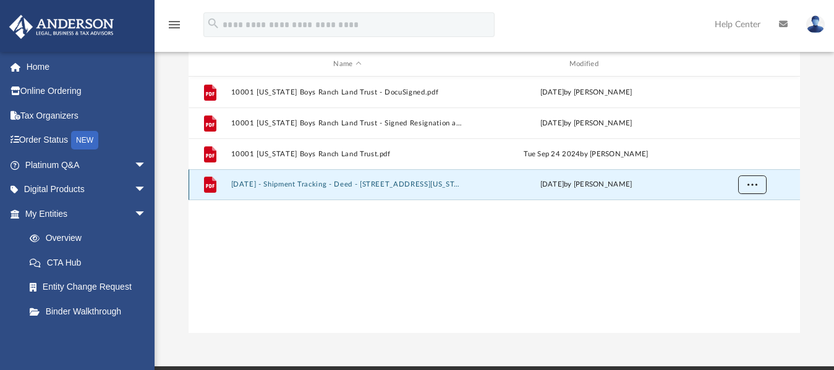
click at [749, 187] on span "More options" at bounding box center [753, 184] width 10 height 7
click at [734, 229] on li "Download" at bounding box center [741, 229] width 36 height 13
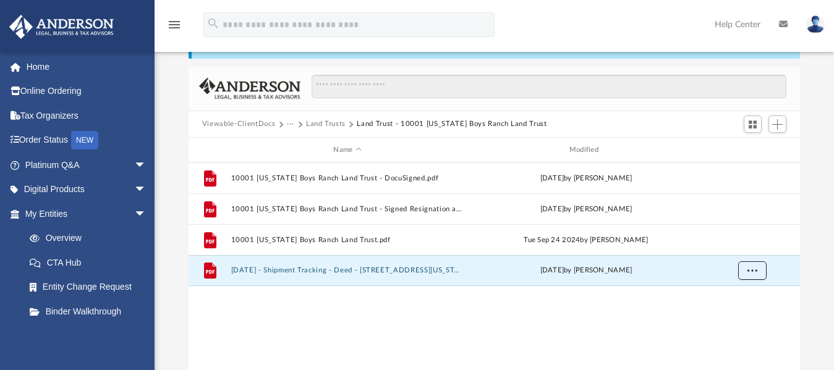
scroll to position [0, 0]
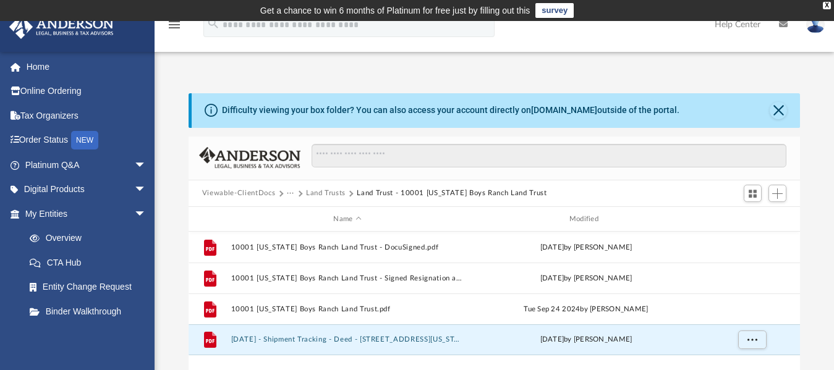
click at [330, 191] on button "Land Trusts" at bounding box center [326, 193] width 40 height 11
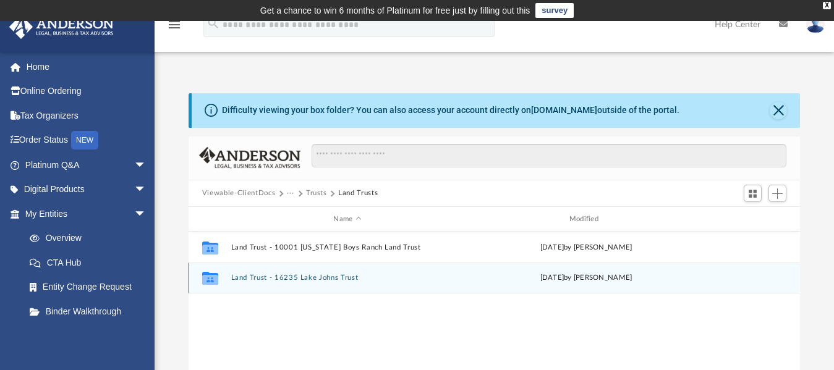
click at [307, 284] on div "Collaborated Folder Land Trust - 16235 Lake Johns Trust [DATE] by [PERSON_NAME]" at bounding box center [495, 278] width 612 height 31
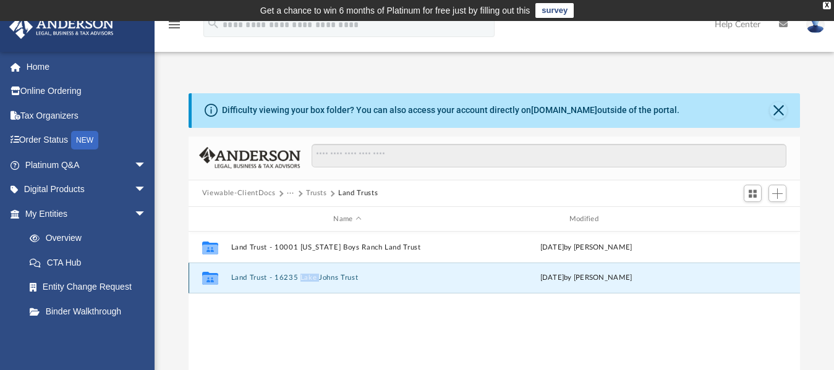
click at [307, 284] on div "Collaborated Folder Land Trust - 16235 Lake Johns Trust [DATE] by [PERSON_NAME]" at bounding box center [495, 278] width 612 height 31
click at [271, 278] on button "Land Trust - 16235 Lake Johns Trust" at bounding box center [347, 279] width 233 height 8
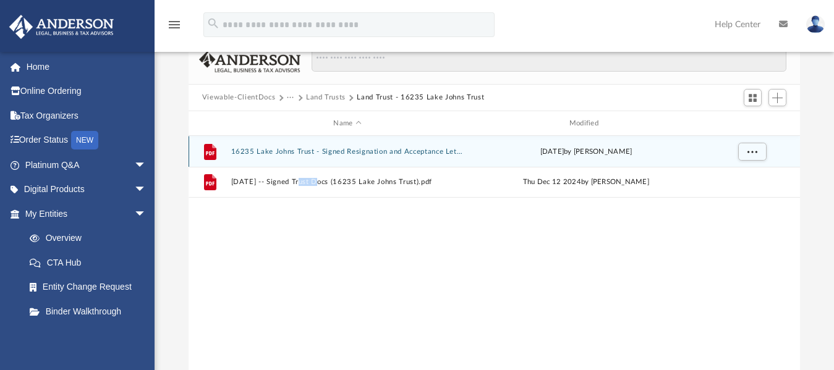
scroll to position [100, 0]
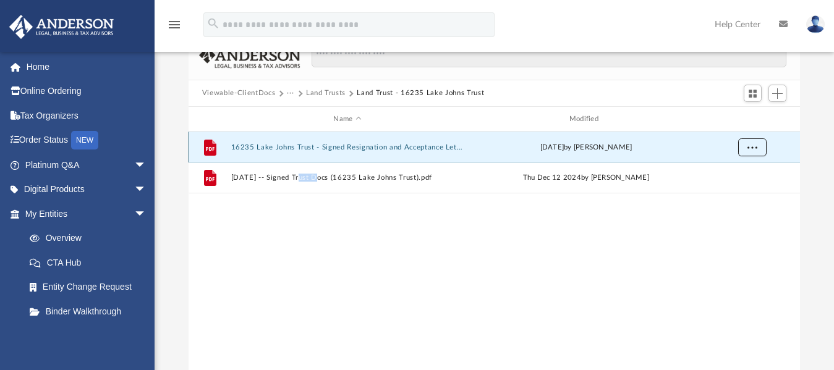
click at [759, 144] on button "More options" at bounding box center [752, 148] width 28 height 19
click at [735, 195] on li "Download" at bounding box center [741, 192] width 36 height 13
click at [474, 229] on div "File 16235 Lake Johns Trust - Signed Resignation and Acceptance Letter.pdf [DAT…" at bounding box center [495, 260] width 612 height 256
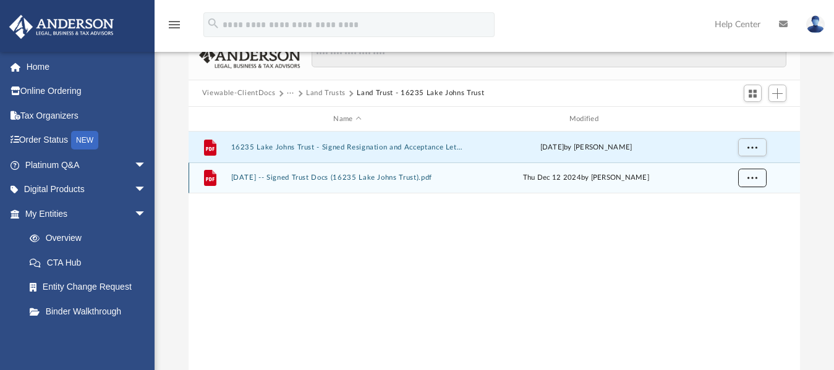
click at [751, 174] on span "More options" at bounding box center [753, 177] width 10 height 7
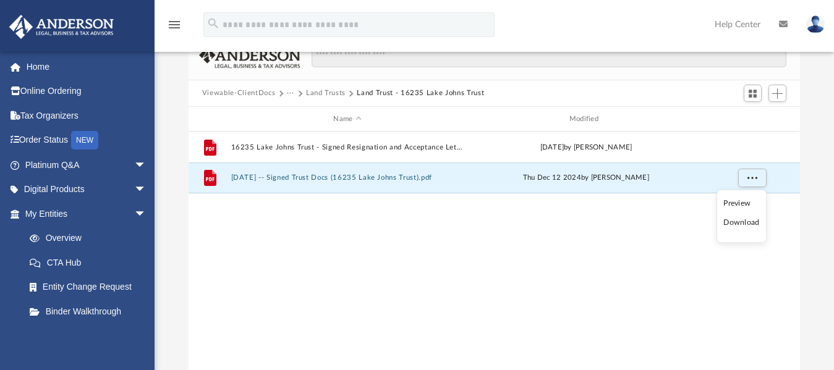
click at [726, 222] on li "Download" at bounding box center [741, 222] width 36 height 13
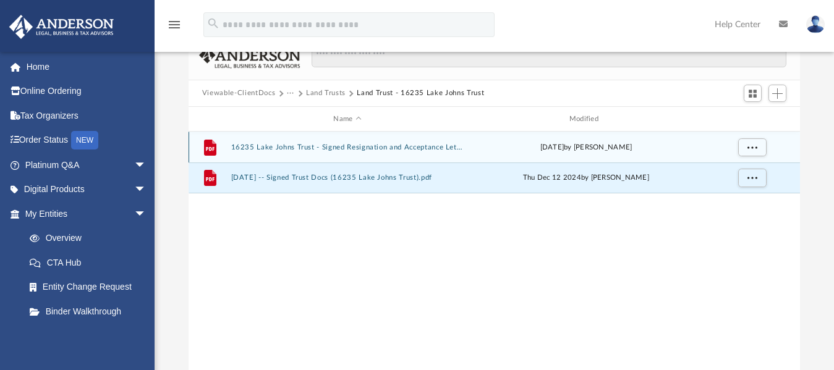
click at [515, 150] on div "[DATE] by [PERSON_NAME]" at bounding box center [585, 147] width 233 height 11
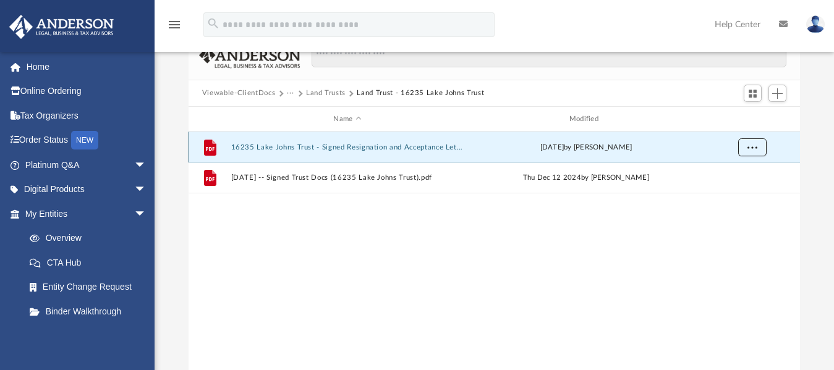
click at [744, 146] on button "More options" at bounding box center [752, 148] width 28 height 19
click at [732, 190] on li "Download" at bounding box center [741, 192] width 36 height 13
click at [329, 91] on button "Land Trusts" at bounding box center [326, 93] width 40 height 11
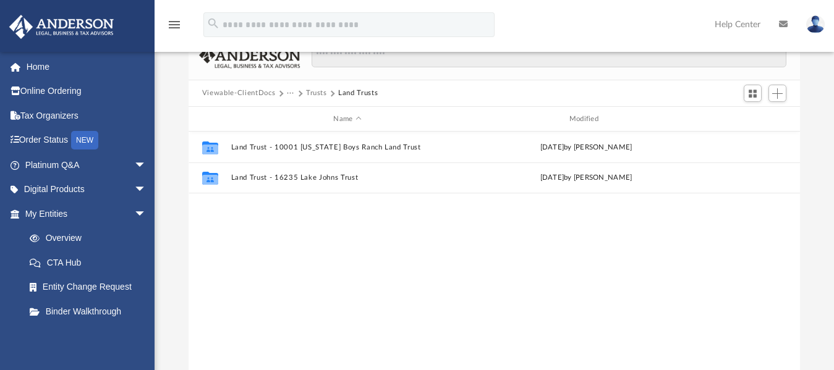
click at [313, 96] on button "Trusts" at bounding box center [316, 93] width 21 height 11
click at [295, 95] on button "Law" at bounding box center [294, 93] width 14 height 11
click at [262, 95] on button "Viewable-ClientDocs" at bounding box center [238, 93] width 73 height 11
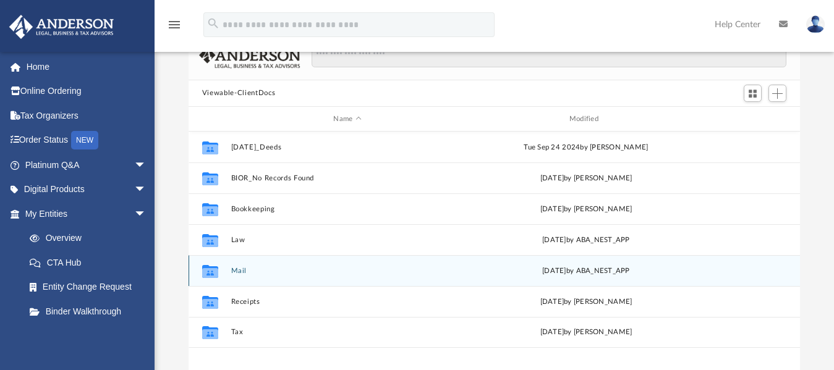
click at [280, 267] on button "Mail" at bounding box center [347, 271] width 233 height 8
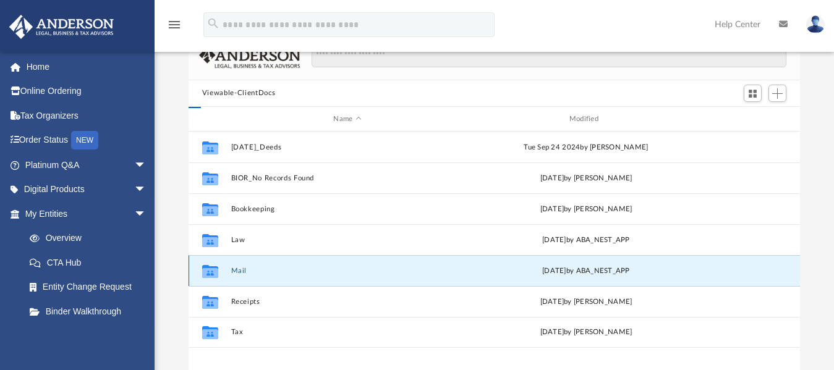
click at [280, 267] on button "Mail" at bounding box center [347, 271] width 233 height 8
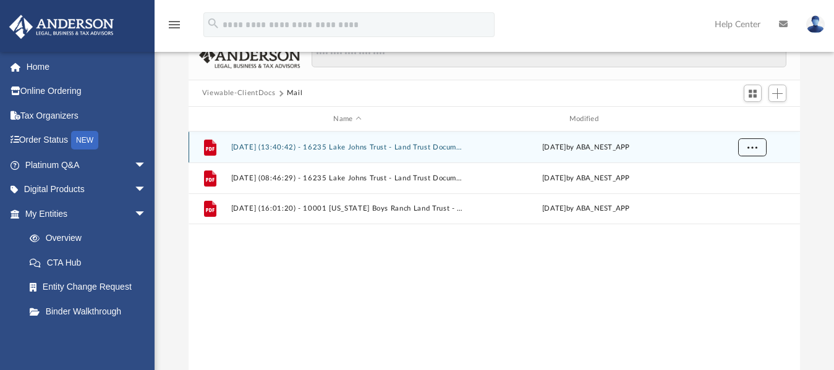
click at [761, 150] on button "More options" at bounding box center [752, 148] width 28 height 19
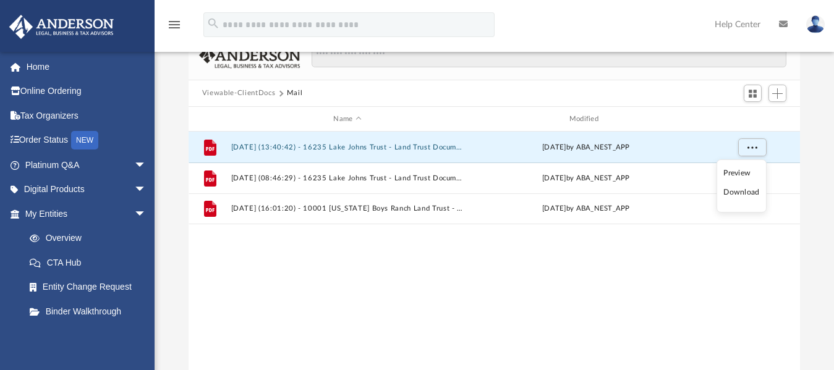
click at [733, 190] on li "Download" at bounding box center [741, 192] width 36 height 13
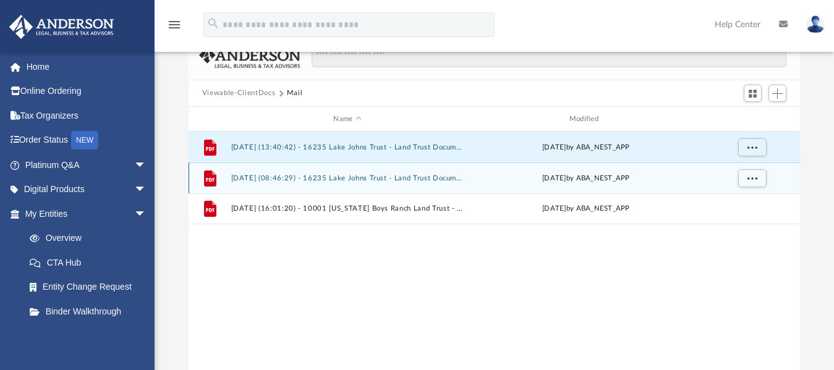
click at [571, 182] on div "[DATE] by ABA_NEST_APP" at bounding box center [585, 178] width 233 height 11
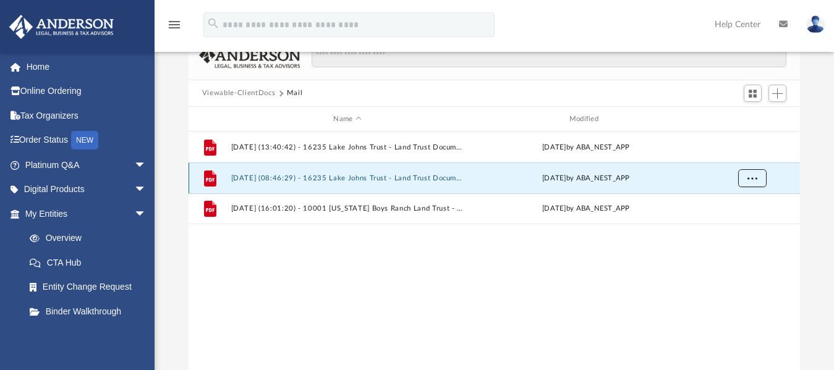
click at [745, 180] on button "More options" at bounding box center [752, 178] width 28 height 19
click at [734, 223] on li "Download" at bounding box center [741, 223] width 36 height 13
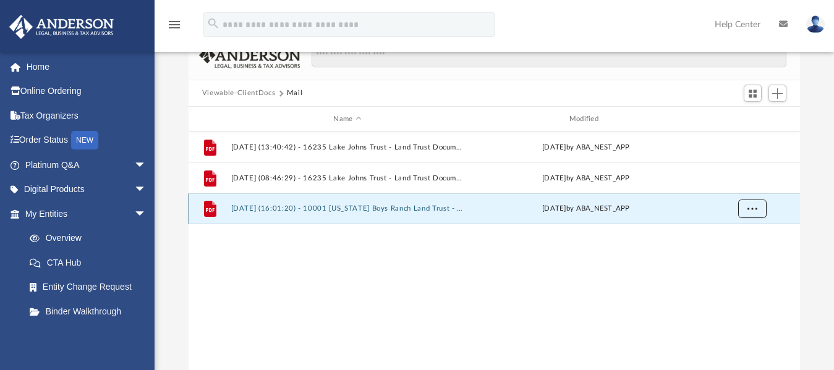
click at [747, 208] on button "More options" at bounding box center [752, 209] width 28 height 19
click at [731, 255] on li "Download" at bounding box center [741, 253] width 36 height 13
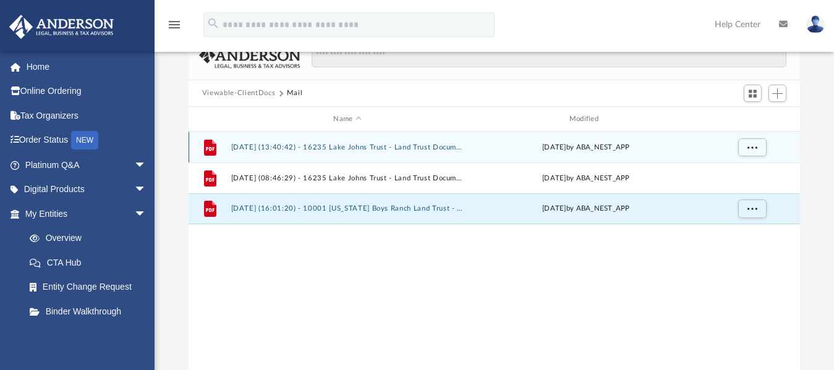
click at [464, 148] on div "File [DATE] (13:40:42) - 16235 Lake Johns Trust - Land Trust Documents from Sec…" at bounding box center [495, 147] width 612 height 31
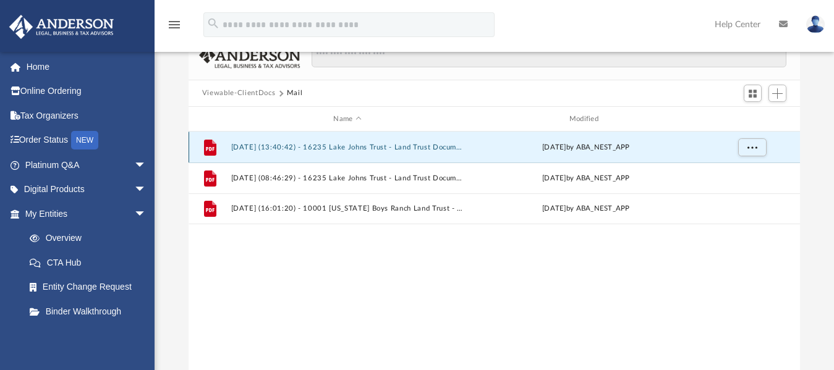
click at [464, 148] on div "File [DATE] (13:40:42) - 16235 Lake Johns Trust - Land Trust Documents from Sec…" at bounding box center [495, 147] width 612 height 31
click at [261, 150] on button "[DATE] (13:40:42) - 16235 Lake Johns Trust - Land Trust Documents from Security…" at bounding box center [347, 147] width 233 height 8
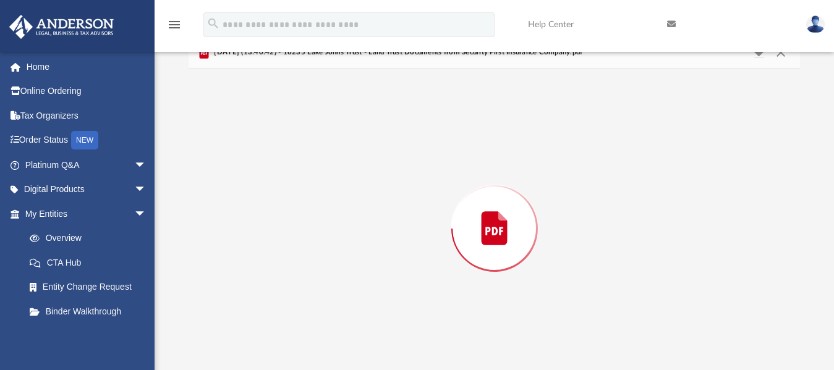
scroll to position [117, 0]
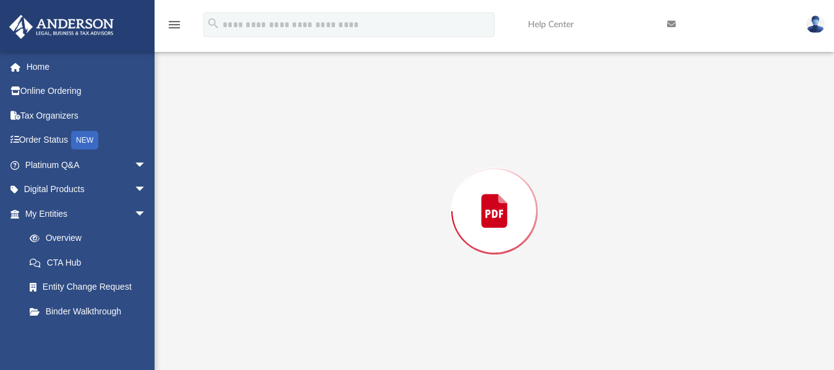
click at [261, 150] on div "Preview" at bounding box center [495, 210] width 612 height 319
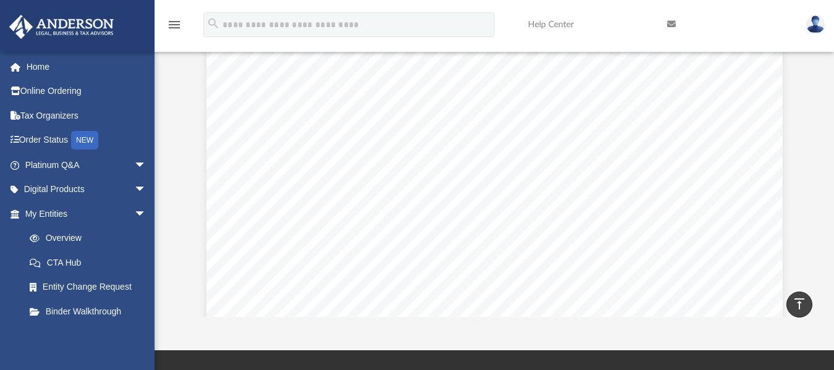
scroll to position [178, 0]
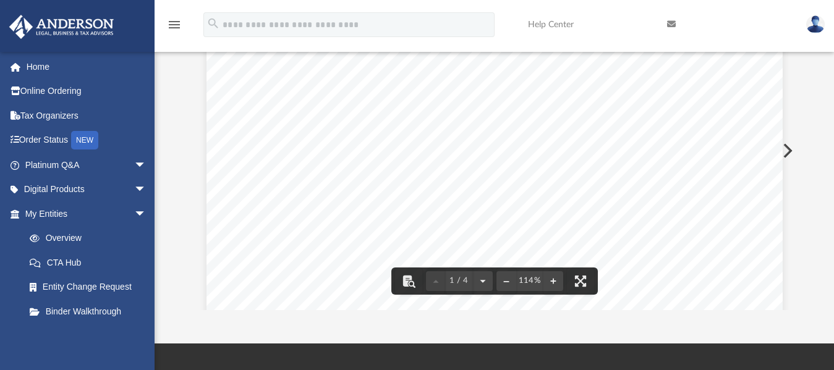
click at [792, 304] on div "Scroll to top vertical_align_top" at bounding box center [800, 305] width 26 height 26
click at [783, 151] on button "Preview" at bounding box center [786, 151] width 27 height 35
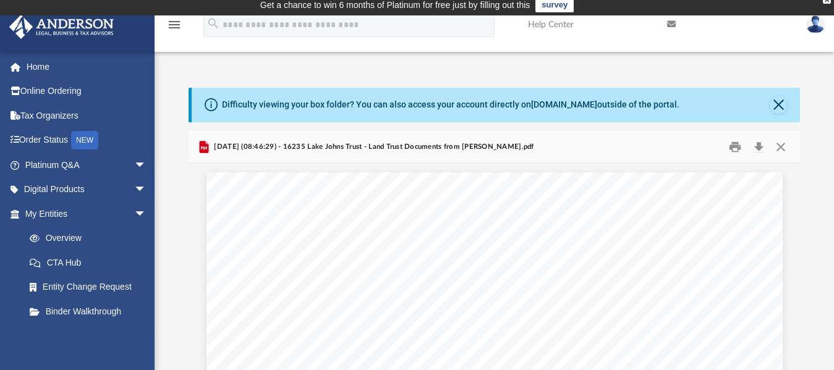
scroll to position [0, 0]
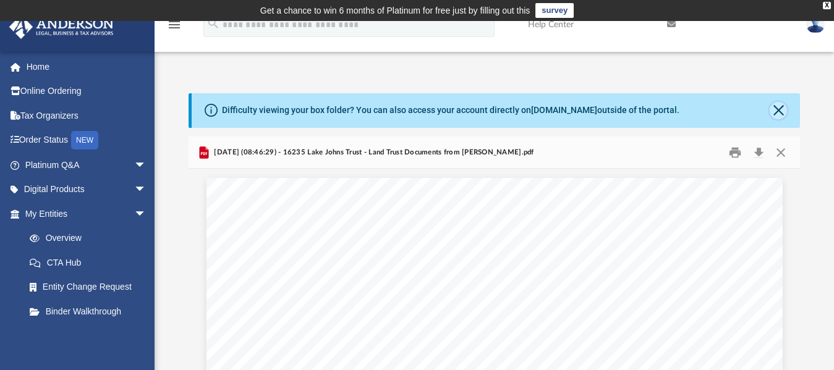
click at [780, 108] on button "Close" at bounding box center [778, 110] width 17 height 17
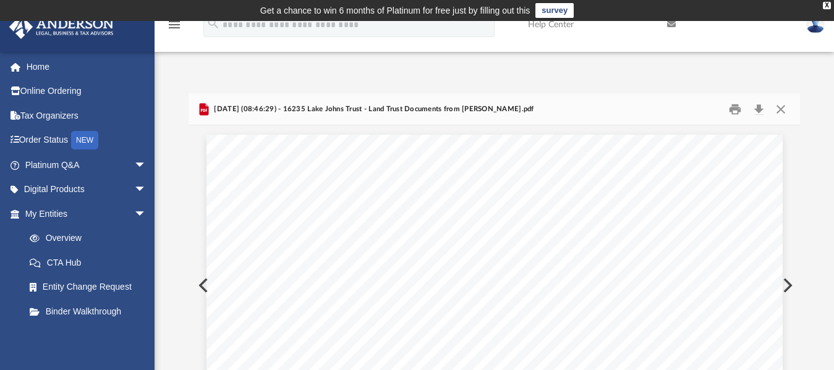
click at [788, 285] on button "Preview" at bounding box center [786, 285] width 27 height 35
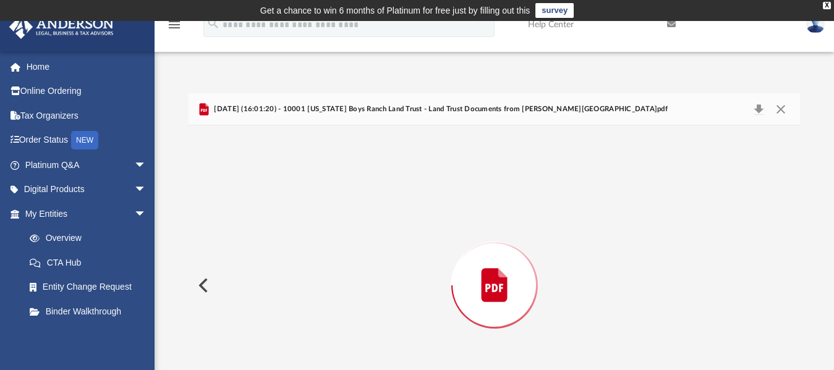
click at [788, 285] on div "Preview" at bounding box center [495, 285] width 612 height 319
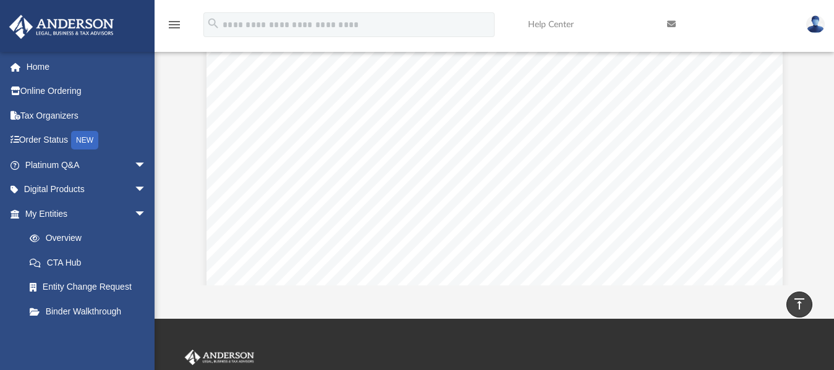
scroll to position [146, 0]
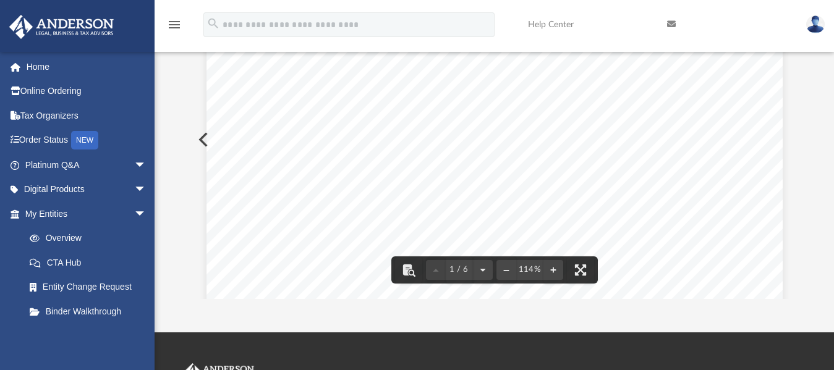
click at [793, 296] on div "Scroll to top vertical_align_top" at bounding box center [800, 305] width 26 height 26
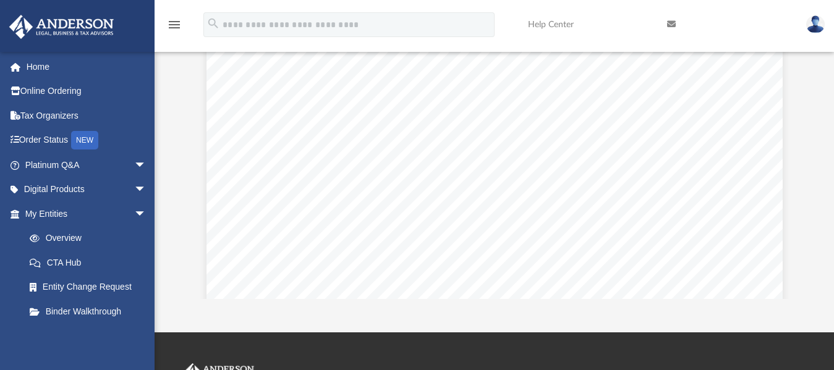
click at [793, 294] on div "Scroll to top vertical_align_top" at bounding box center [800, 305] width 26 height 26
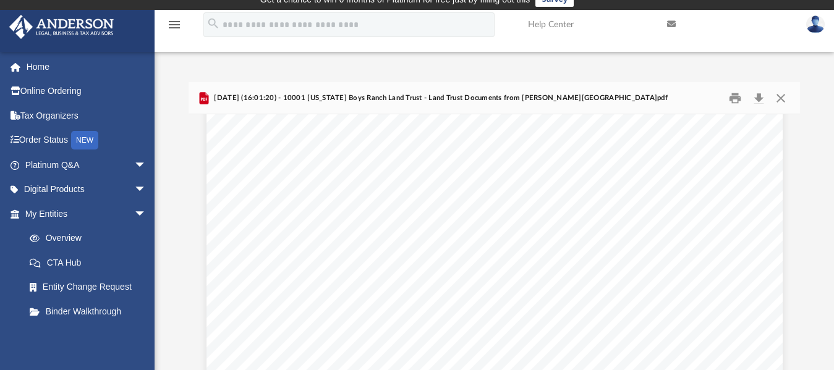
scroll to position [0, 0]
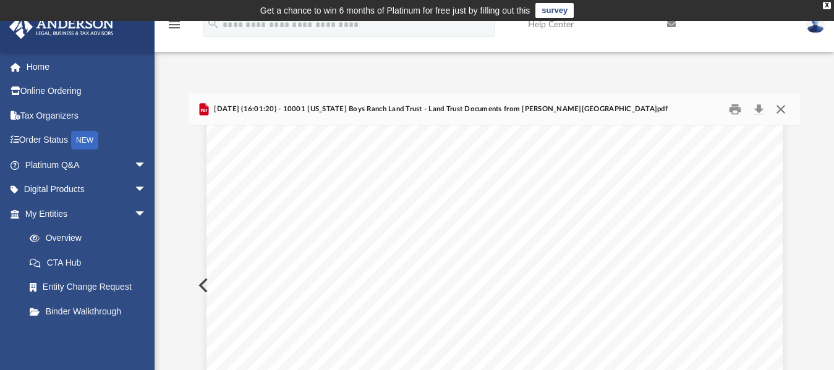
click at [783, 114] on button "Close" at bounding box center [781, 109] width 22 height 19
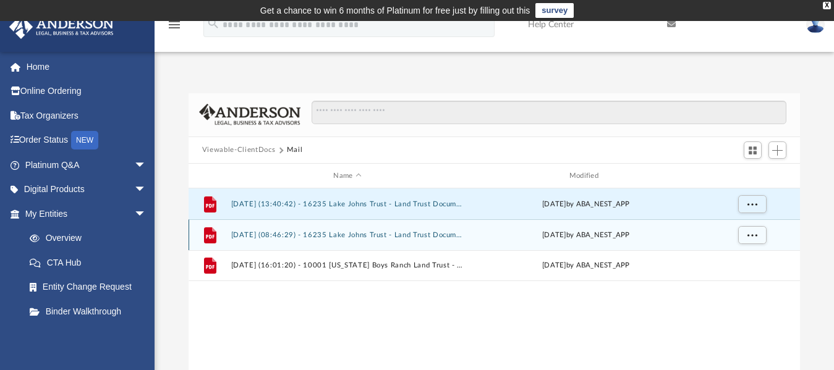
click at [573, 239] on div "[DATE] by ABA_NEST_APP" at bounding box center [585, 235] width 233 height 11
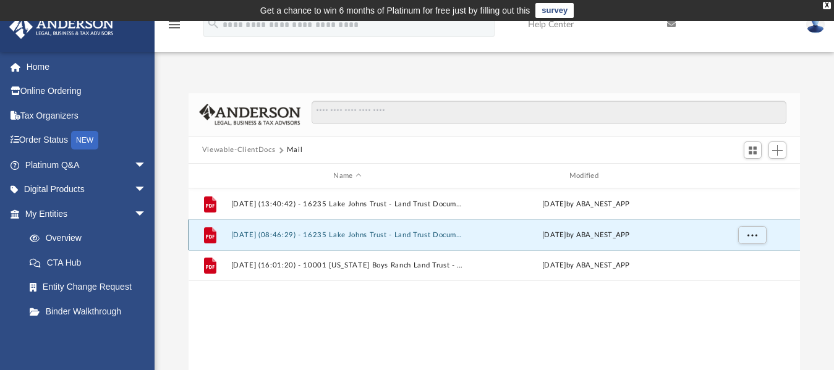
click at [573, 239] on div "[DATE] by ABA_NEST_APP" at bounding box center [585, 235] width 233 height 11
click at [451, 234] on button "[DATE] (08:46:29) - 16235 Lake Johns Trust - Land Trust Documents from [PERSON_…" at bounding box center [347, 235] width 233 height 8
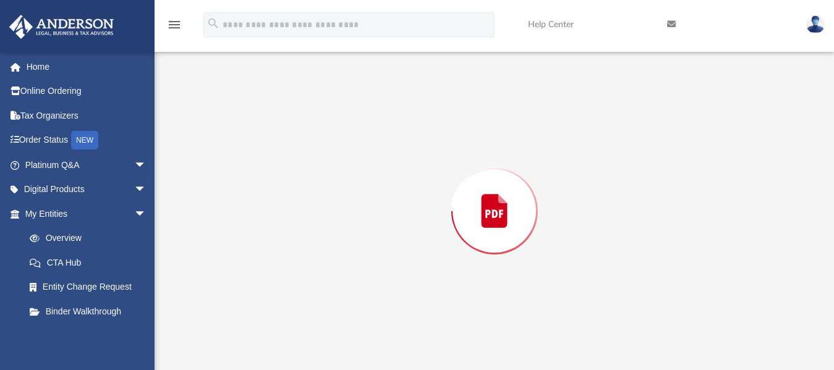
click at [451, 234] on div "Preview" at bounding box center [495, 210] width 612 height 319
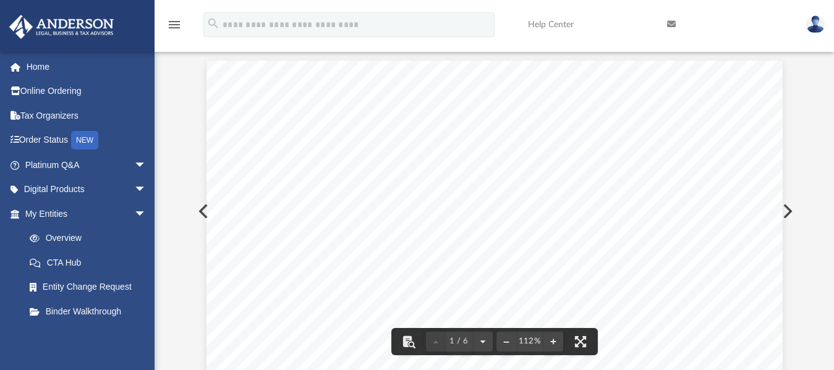
click at [792, 210] on button "Preview" at bounding box center [786, 211] width 27 height 35
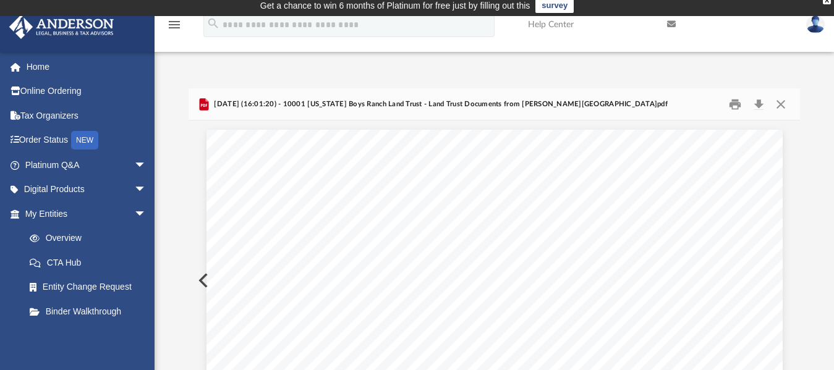
scroll to position [0, 0]
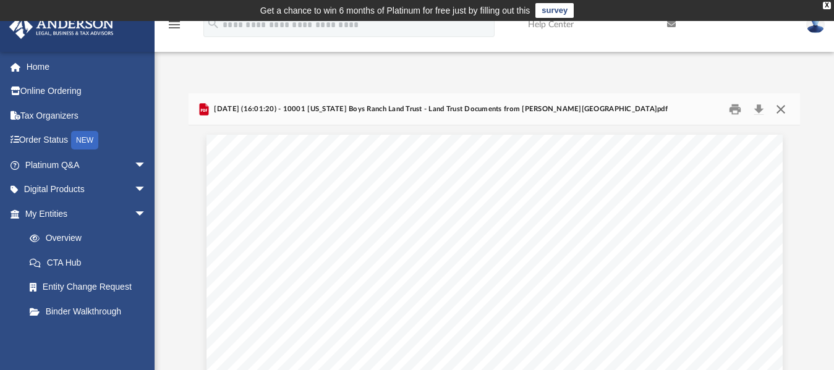
click at [781, 104] on button "Close" at bounding box center [781, 109] width 22 height 19
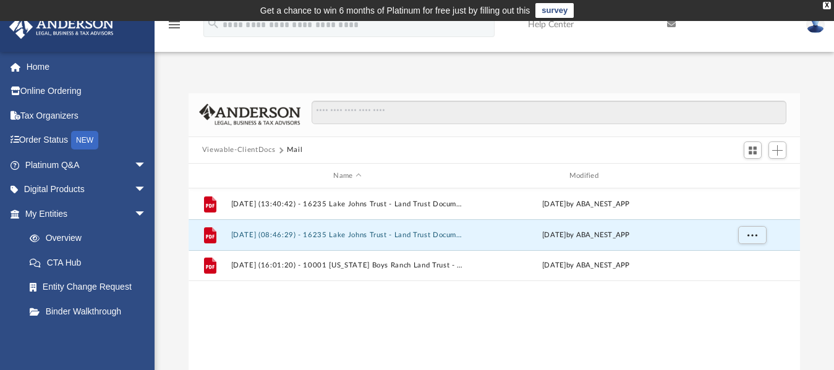
click at [261, 149] on button "Viewable-ClientDocs" at bounding box center [238, 150] width 73 height 11
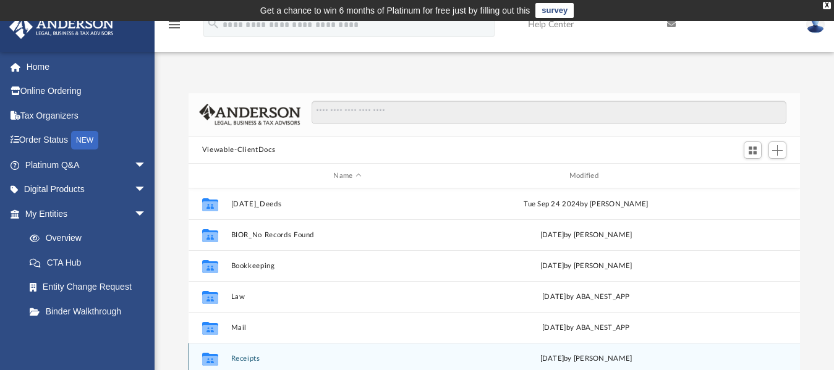
click at [433, 356] on button "Receipts" at bounding box center [347, 359] width 233 height 8
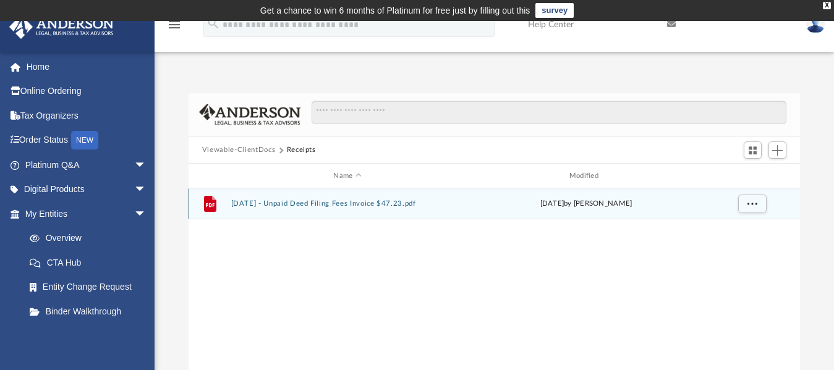
scroll to position [4, 0]
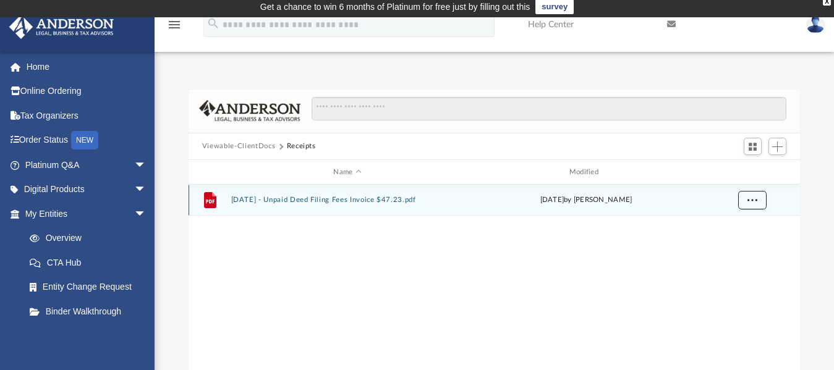
click at [752, 198] on span "More options" at bounding box center [753, 200] width 10 height 7
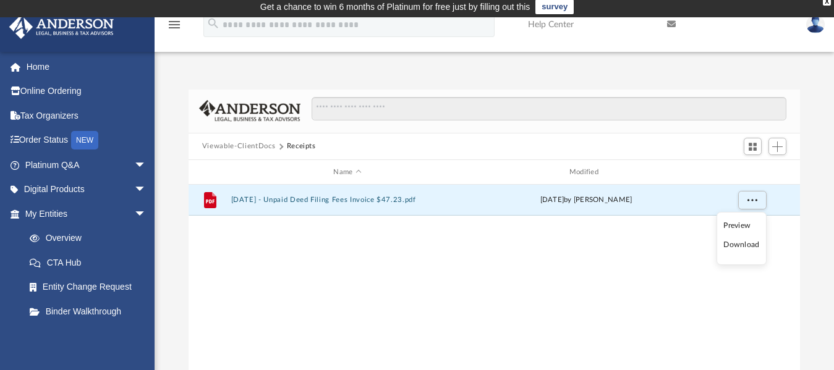
click at [740, 250] on li "Download" at bounding box center [741, 245] width 36 height 13
click at [259, 145] on button "Viewable-ClientDocs" at bounding box center [238, 146] width 73 height 11
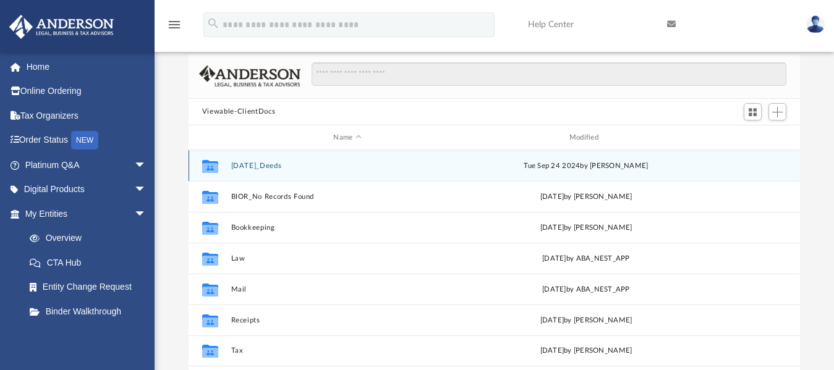
scroll to position [0, 0]
